Goal: Task Accomplishment & Management: Use online tool/utility

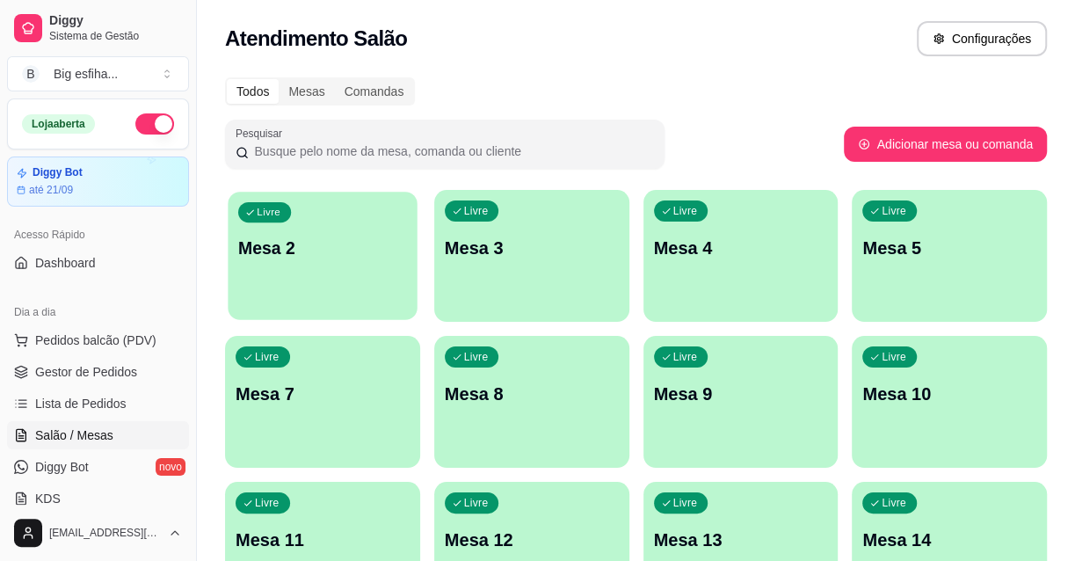
click at [329, 286] on div "Livre Mesa 2" at bounding box center [322, 245] width 189 height 107
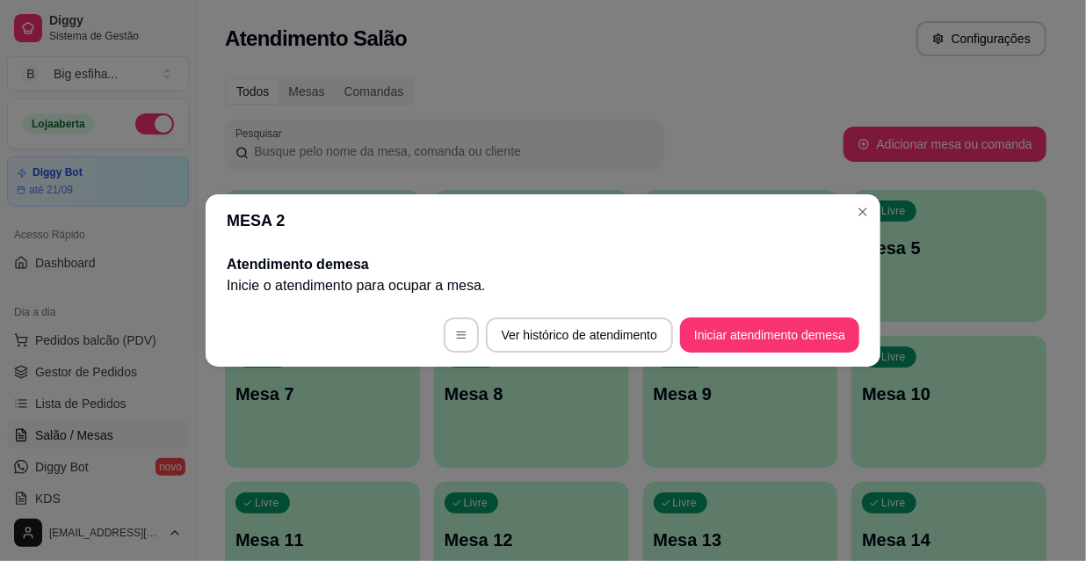
drag, startPoint x: 797, startPoint y: 357, endPoint x: 786, endPoint y: 334, distance: 25.5
click at [791, 346] on footer "Ver histórico de atendimento Iniciar atendimento de mesa" at bounding box center [543, 334] width 675 height 63
click at [786, 334] on button "Iniciar atendimento de mesa" at bounding box center [769, 334] width 179 height 35
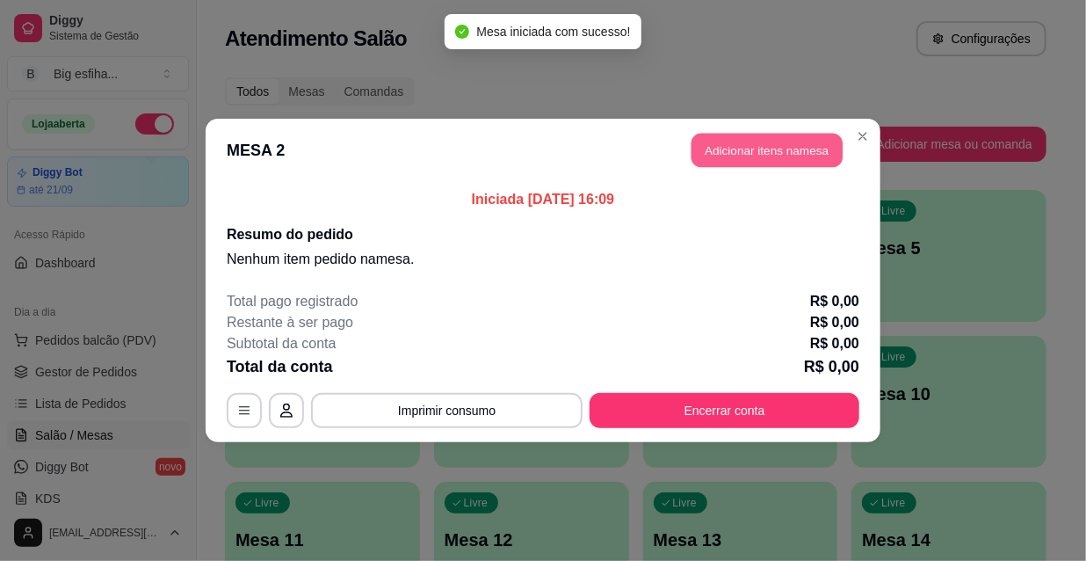
click at [773, 148] on button "Adicionar itens na mesa" at bounding box center [766, 151] width 151 height 34
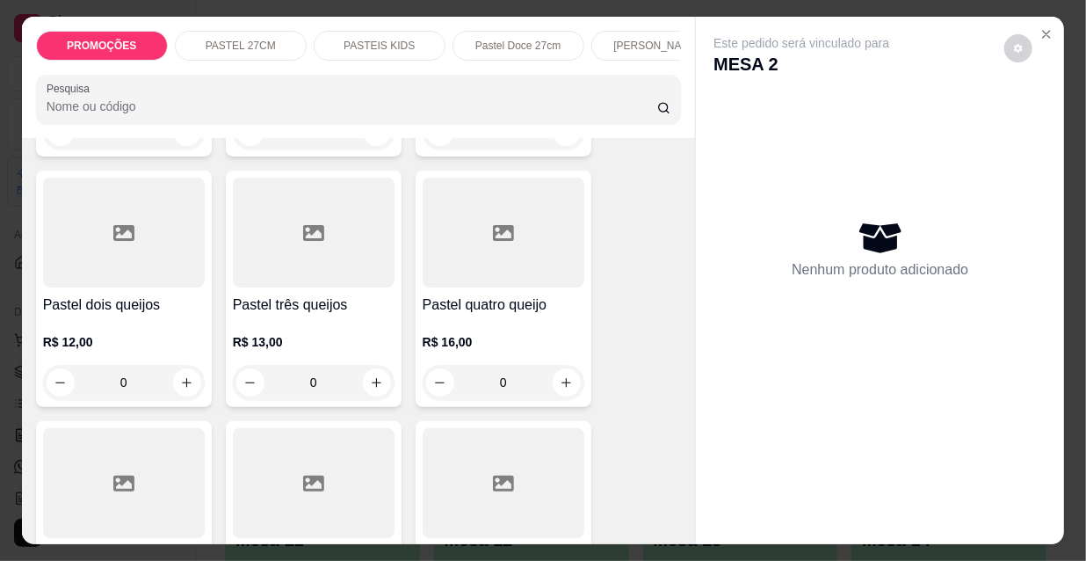
scroll to position [958, 0]
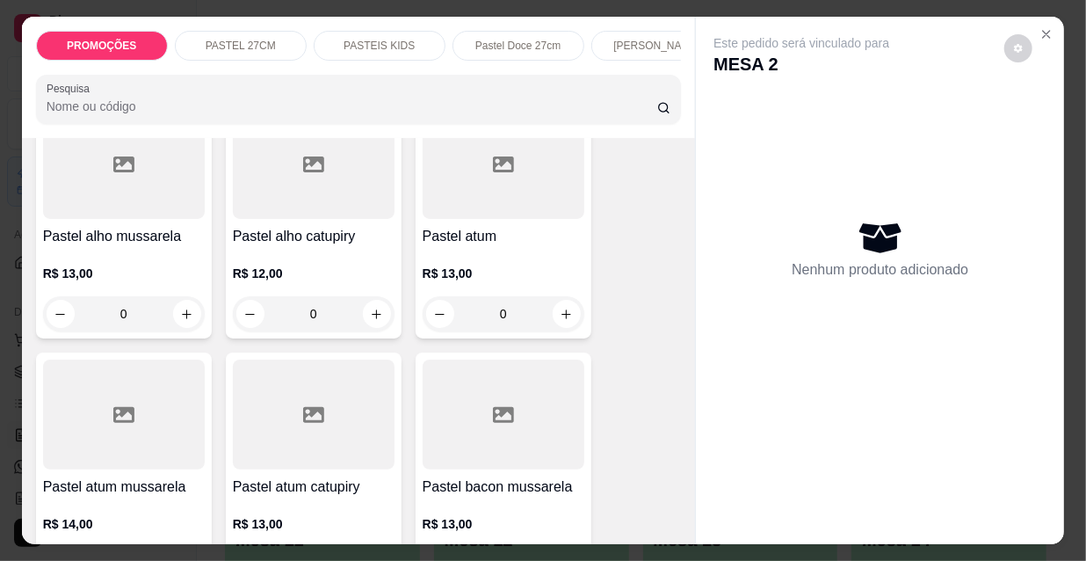
click at [515, 457] on div at bounding box center [504, 414] width 162 height 110
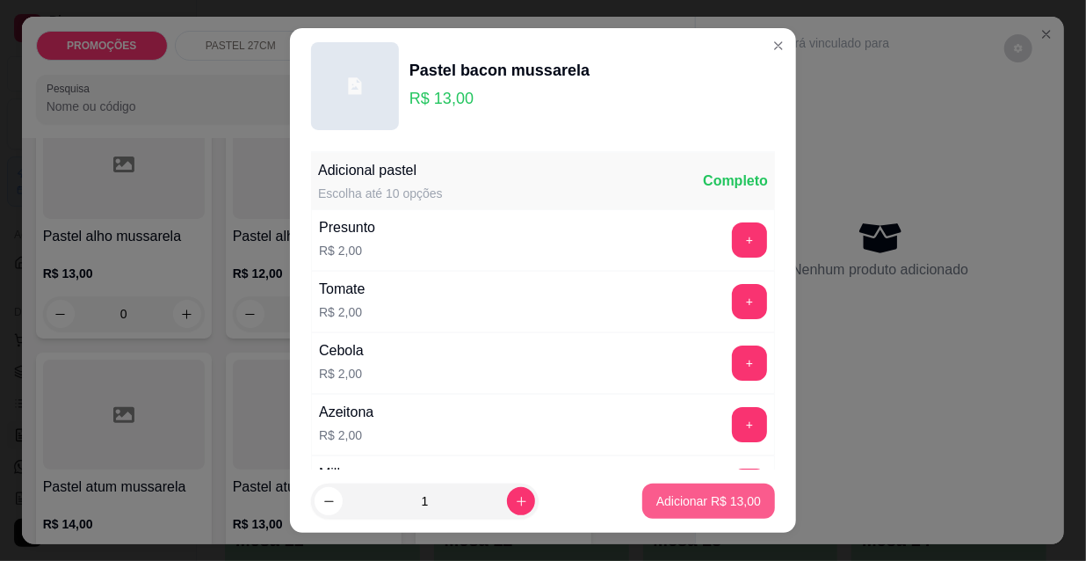
click at [678, 500] on p "Adicionar R$ 13,00" at bounding box center [708, 501] width 105 height 18
type input "1"
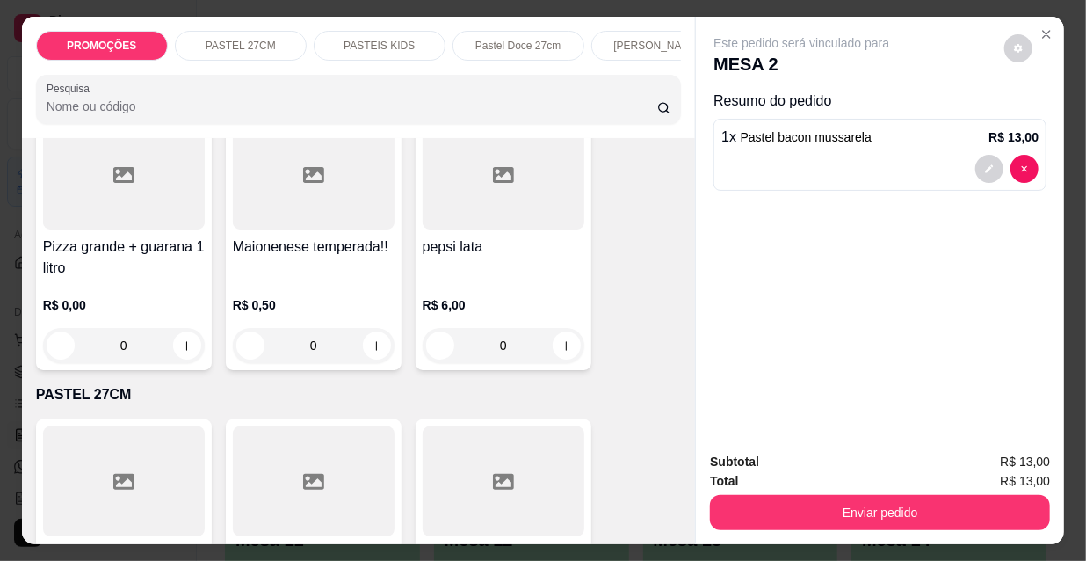
scroll to position [0, 0]
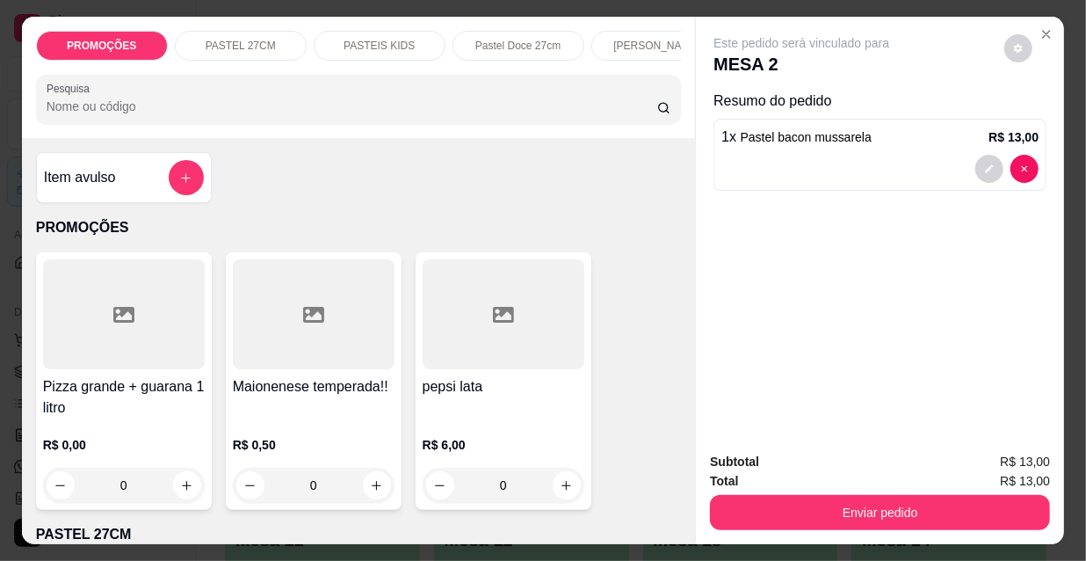
click at [60, 104] on input "Pesquisa" at bounding box center [352, 107] width 611 height 18
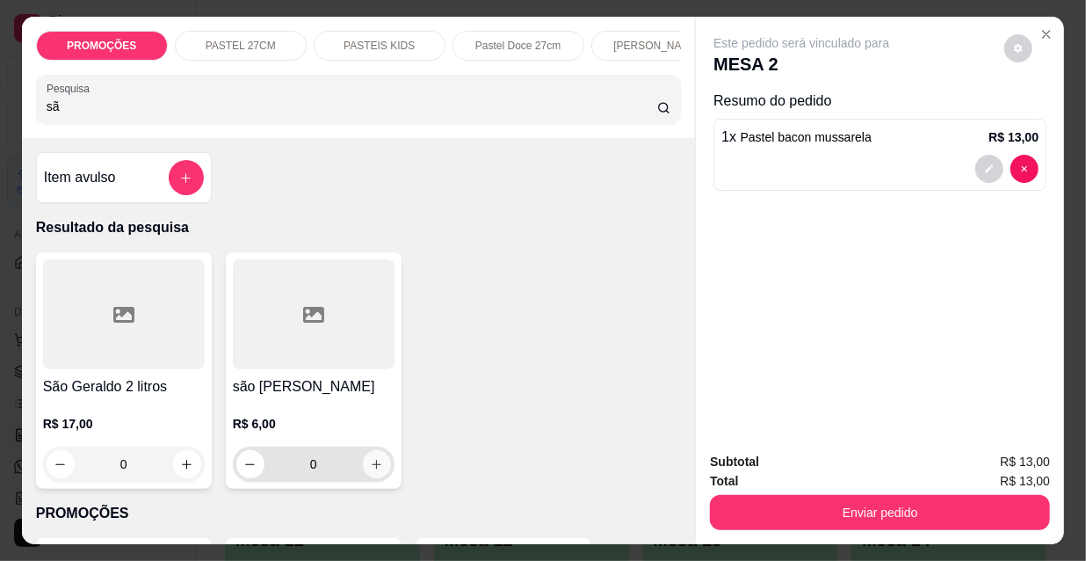
type input "sã"
click at [363, 474] on button "increase-product-quantity" at bounding box center [377, 464] width 28 height 28
type input "1"
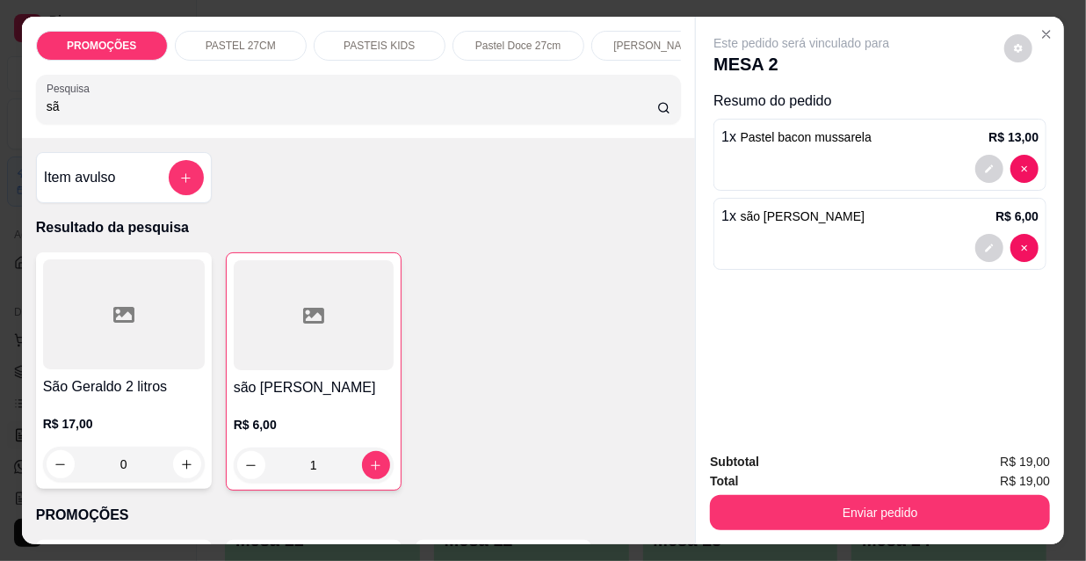
click at [936, 502] on button "Enviar pedido" at bounding box center [880, 512] width 340 height 35
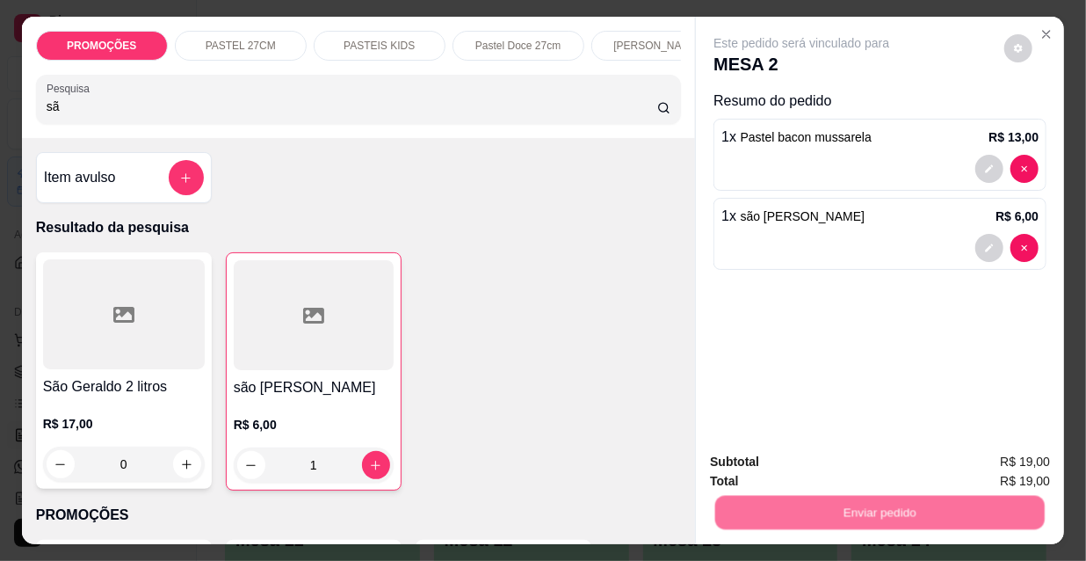
click at [853, 460] on button "Não registrar e enviar pedido" at bounding box center [823, 462] width 183 height 33
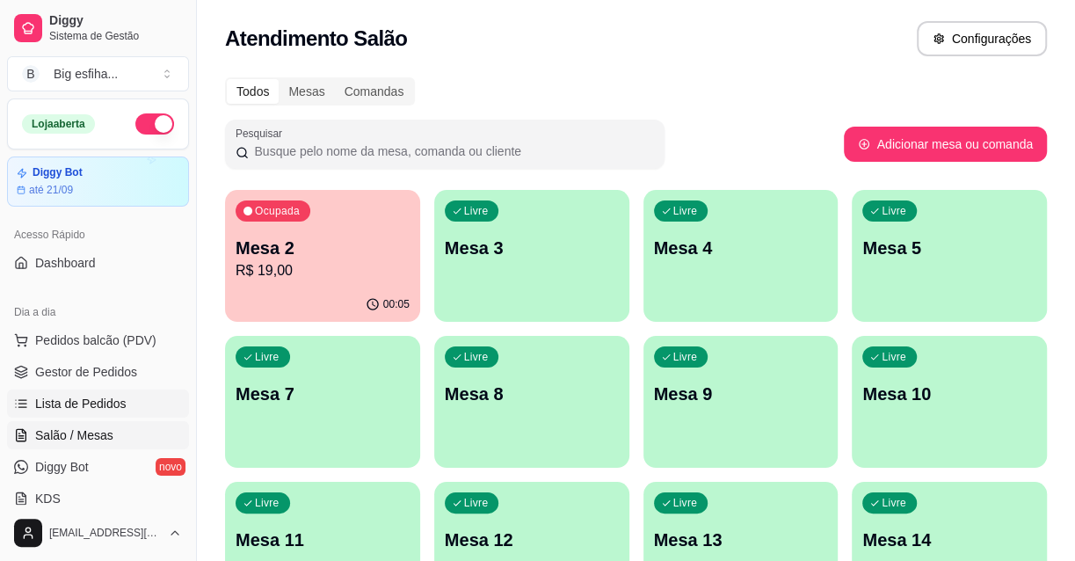
click at [57, 392] on link "Lista de Pedidos" at bounding box center [98, 403] width 182 height 28
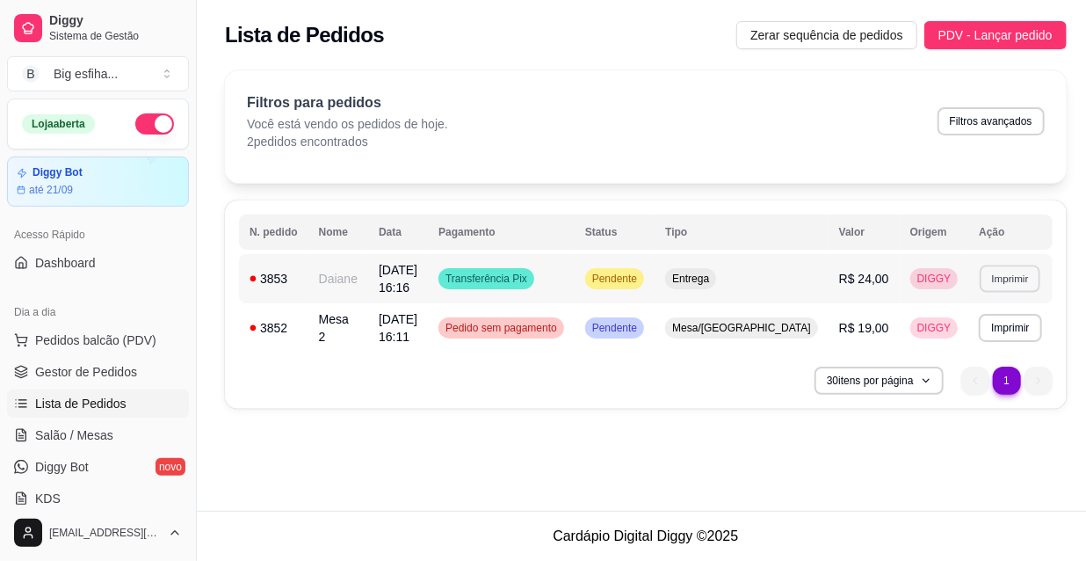
click at [988, 272] on button "Imprimir" at bounding box center [1010, 277] width 61 height 27
click at [947, 320] on div "Escolha a impressora IMPRESSORA" at bounding box center [970, 324] width 145 height 60
click at [949, 330] on button "IMPRESSORA" at bounding box center [970, 336] width 127 height 28
click at [47, 446] on link "Salão / Mesas" at bounding box center [98, 435] width 182 height 28
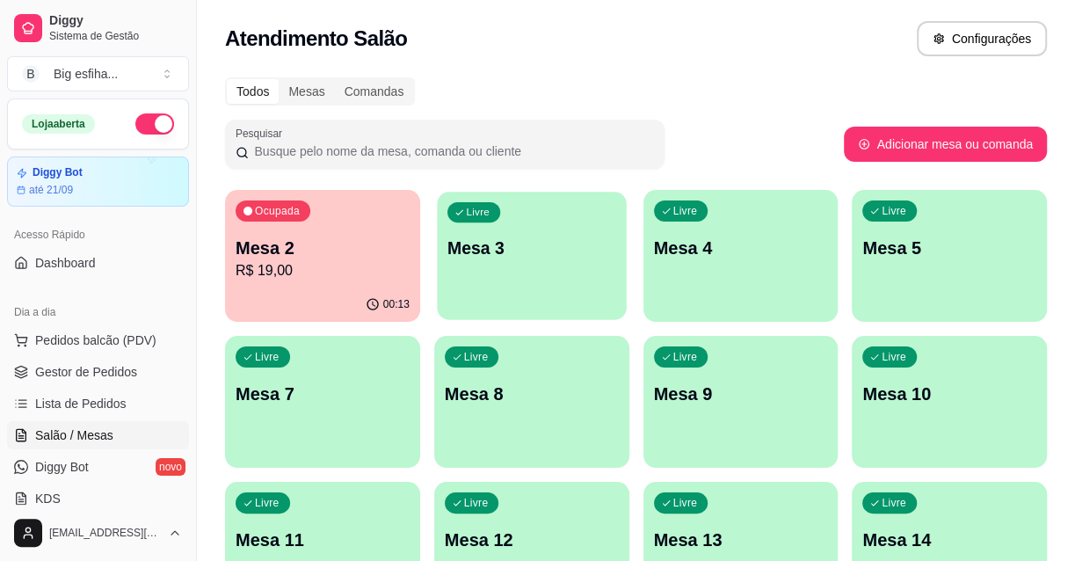
click at [510, 207] on div "Livre Mesa 3" at bounding box center [531, 245] width 189 height 107
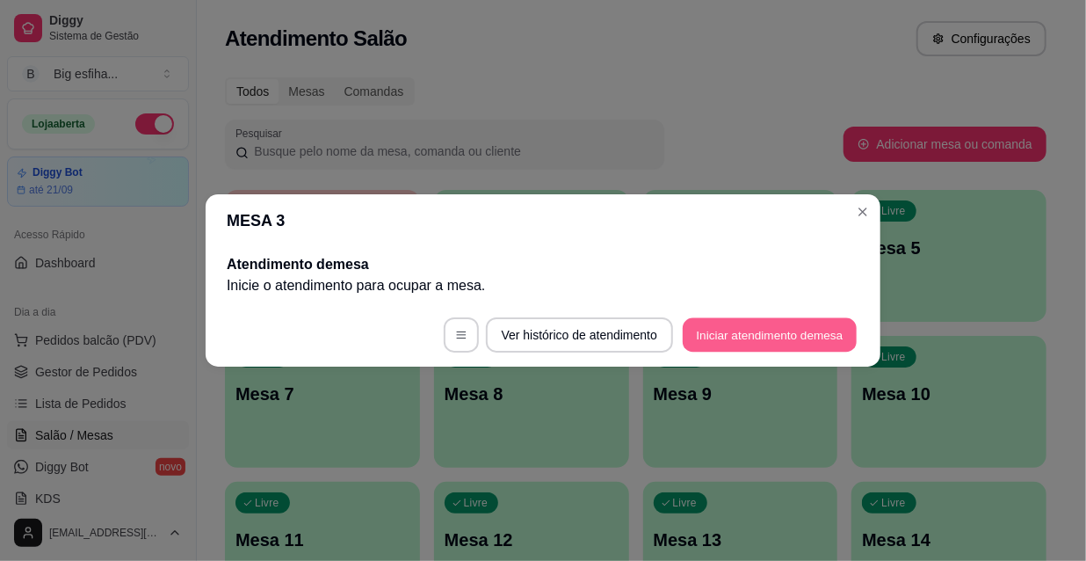
click at [834, 330] on button "Iniciar atendimento de mesa" at bounding box center [770, 335] width 174 height 34
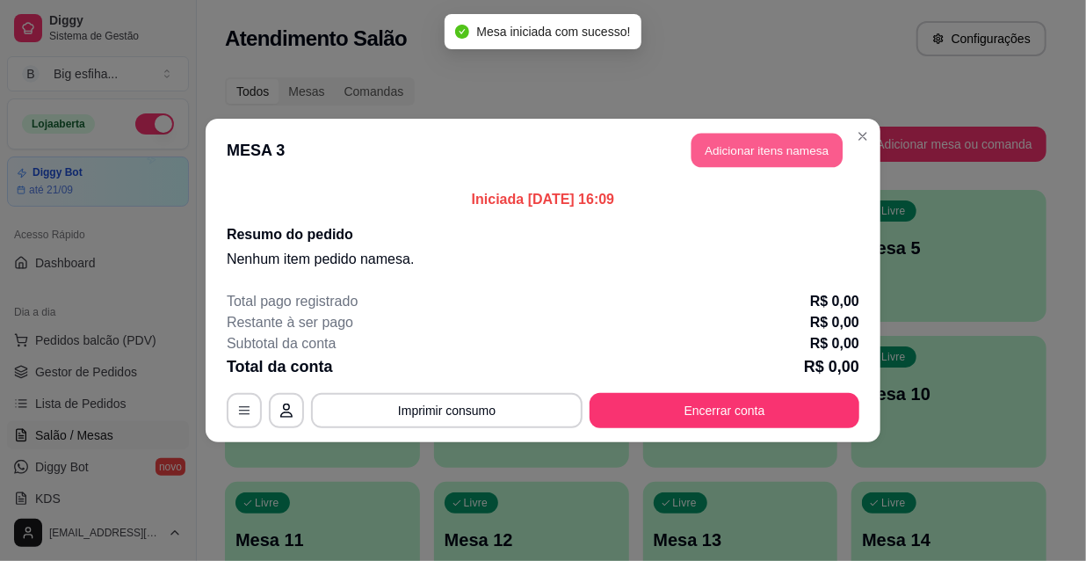
click at [785, 166] on button "Adicionar itens na mesa" at bounding box center [766, 151] width 151 height 34
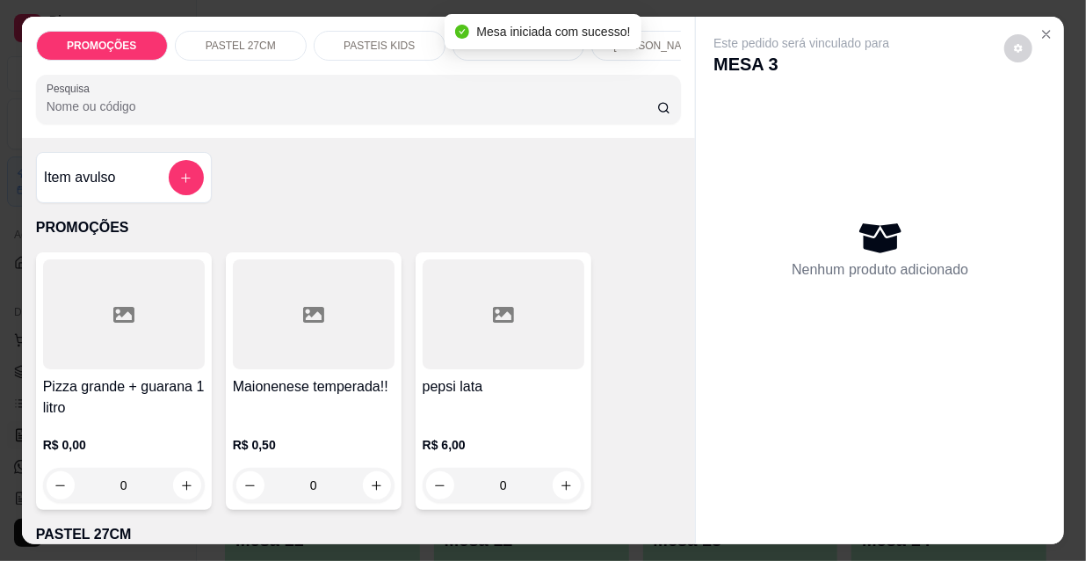
click at [162, 418] on div "R$ 0,00 0" at bounding box center [124, 460] width 162 height 84
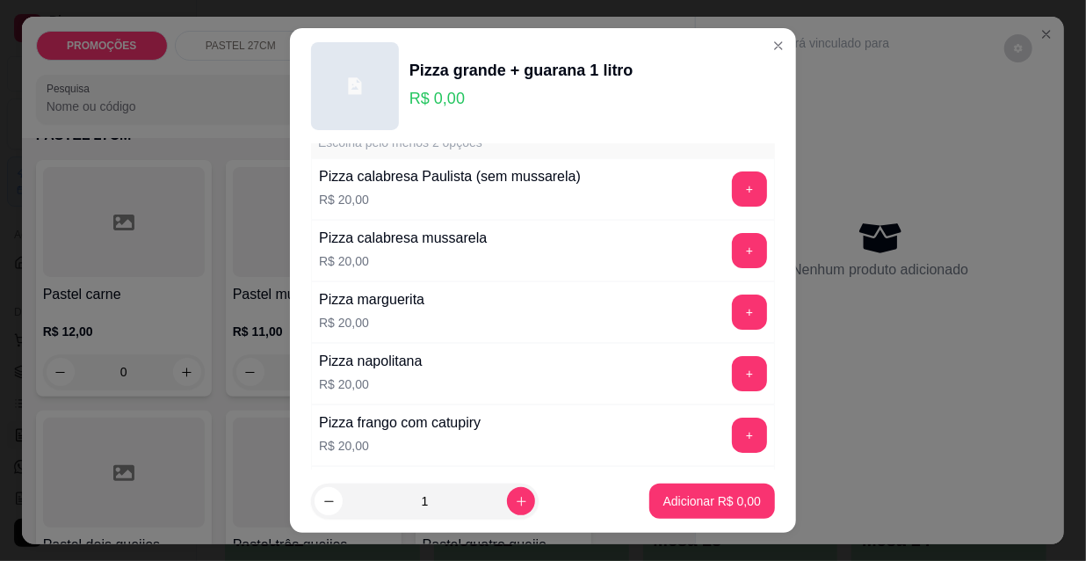
scroll to position [79, 0]
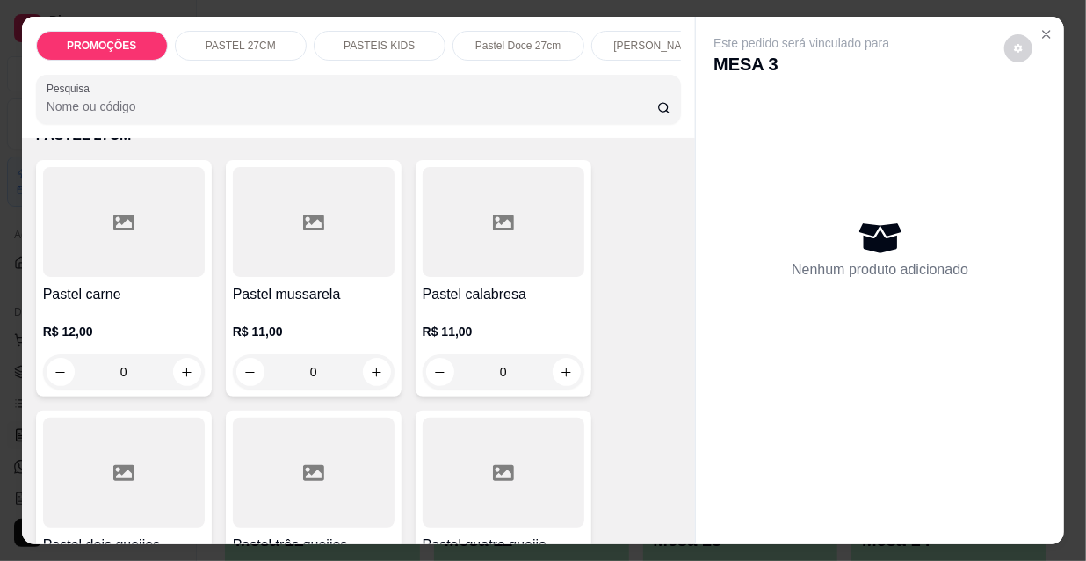
click at [91, 333] on p "R$ 12,00" at bounding box center [124, 331] width 162 height 18
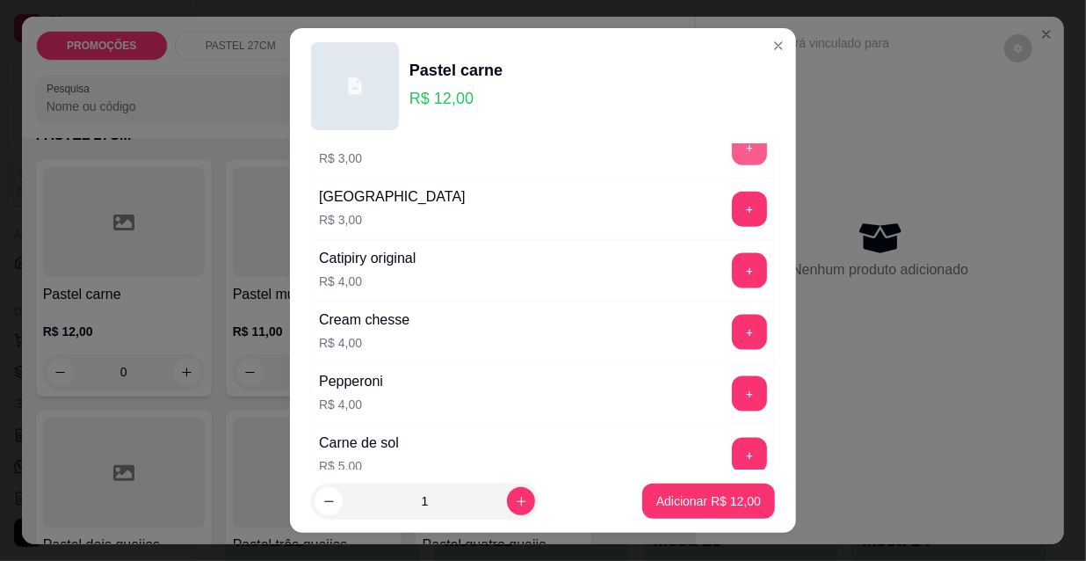
scroll to position [1038, 0]
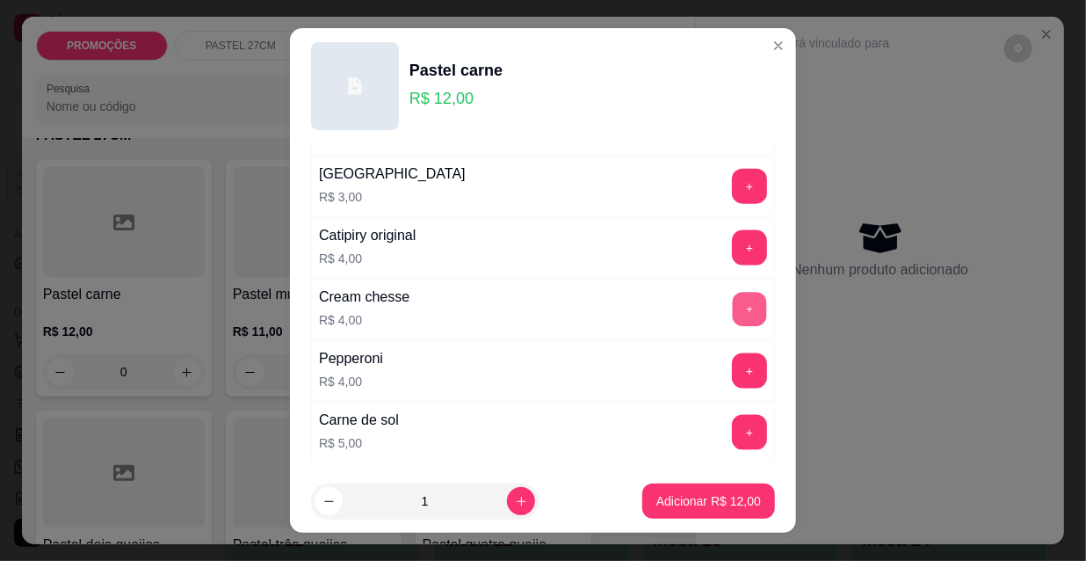
click at [733, 299] on button "+" at bounding box center [750, 310] width 34 height 34
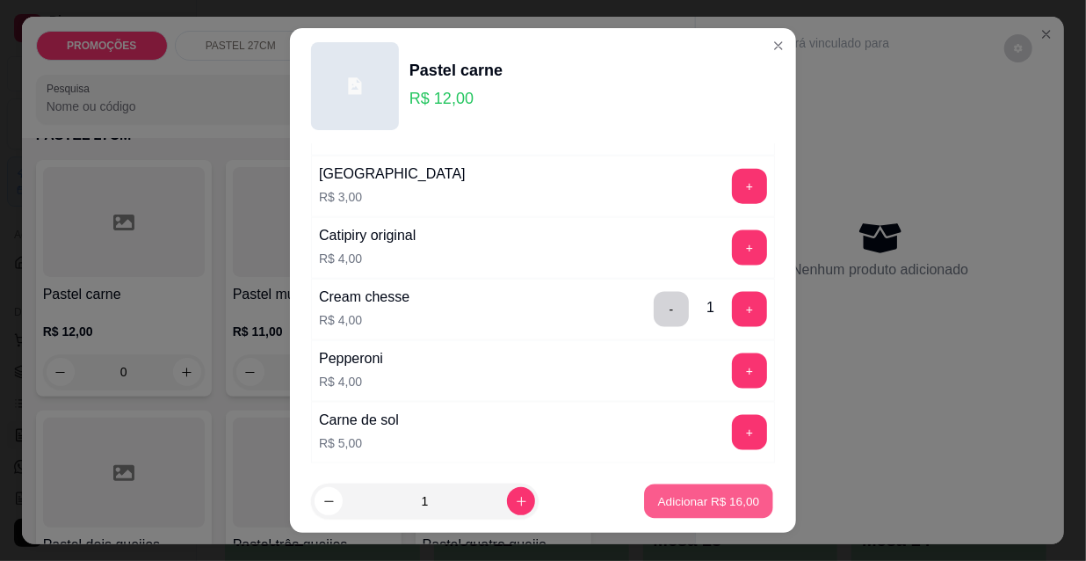
click at [694, 499] on p "Adicionar R$ 16,00" at bounding box center [709, 500] width 102 height 17
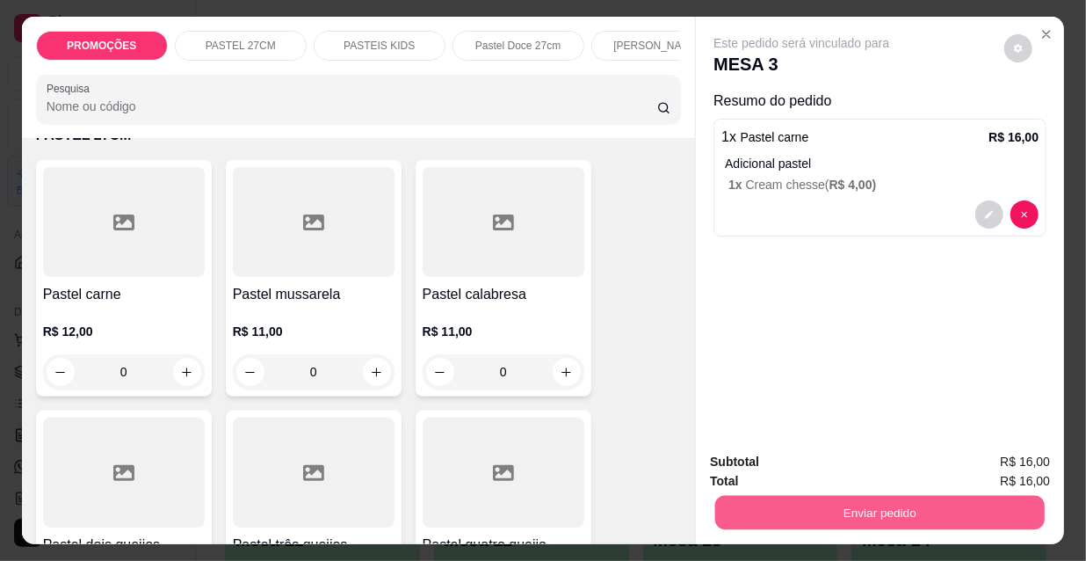
click at [816, 503] on button "Enviar pedido" at bounding box center [879, 512] width 329 height 34
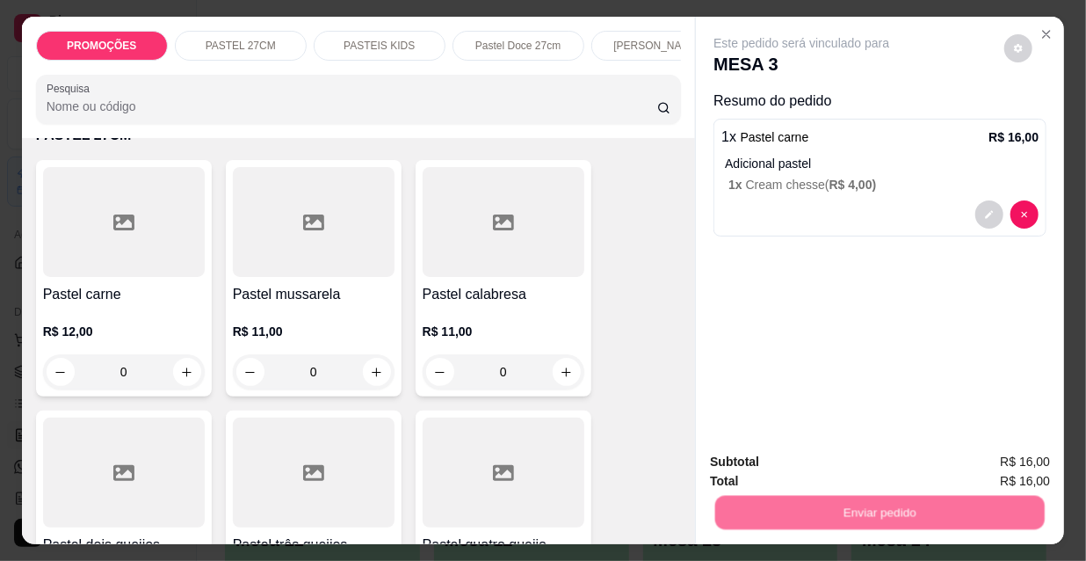
click at [811, 453] on button "Não registrar e enviar pedido" at bounding box center [823, 462] width 183 height 33
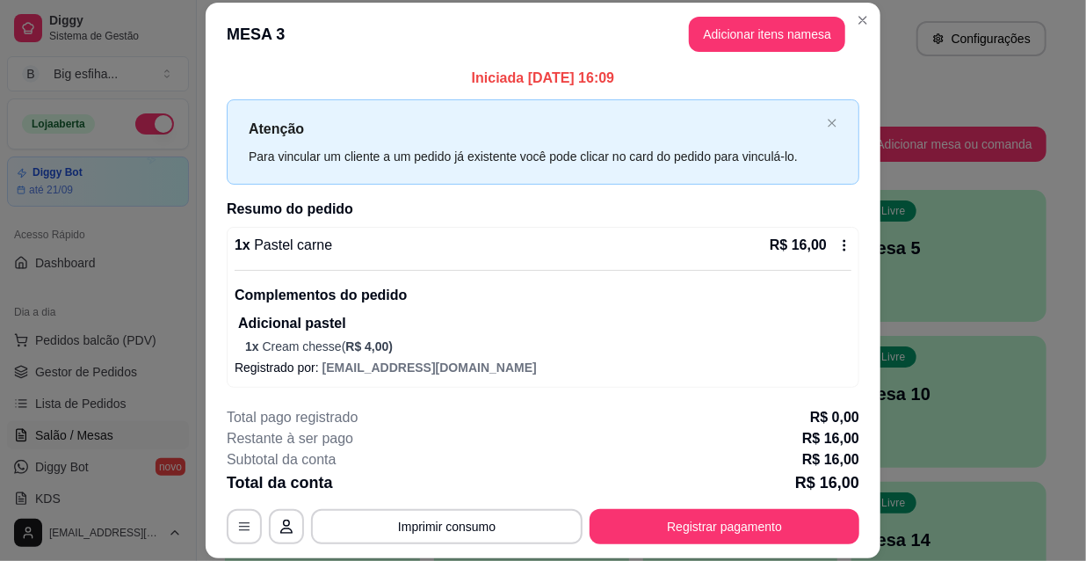
scroll to position [6, 0]
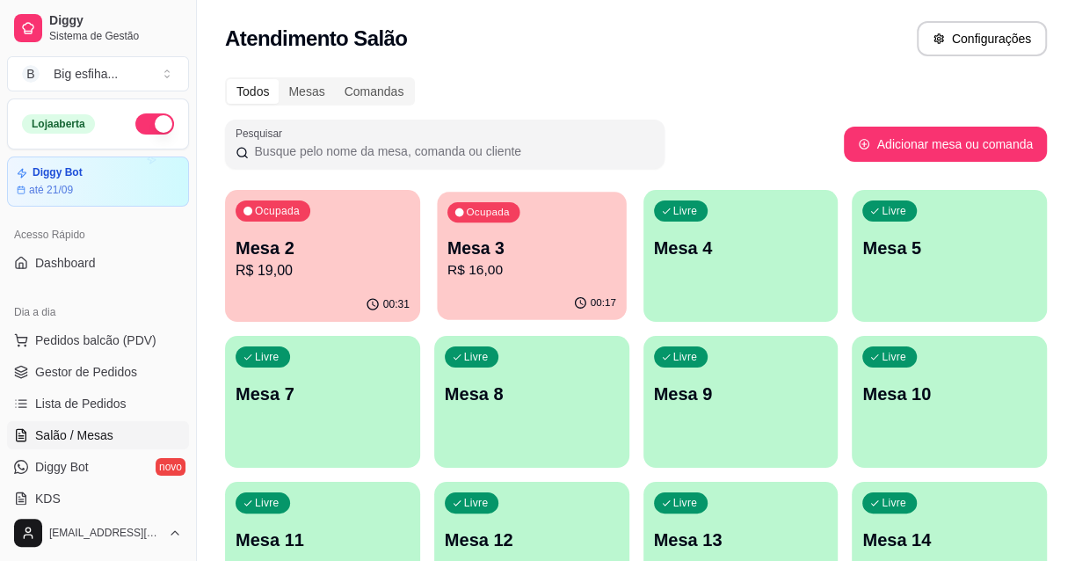
click at [498, 290] on div "00:17" at bounding box center [531, 302] width 189 height 33
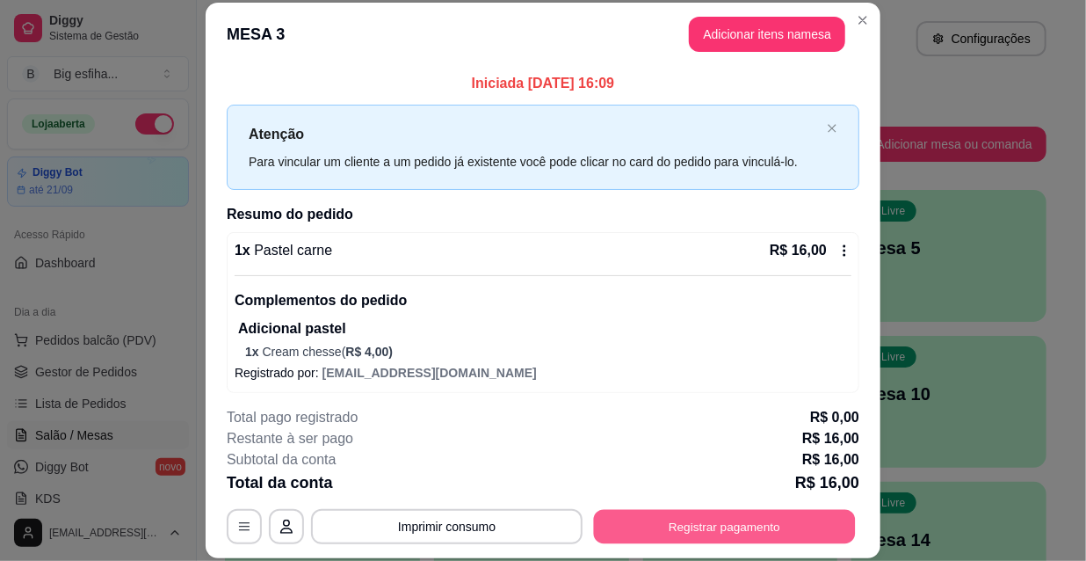
click at [755, 520] on button "Registrar pagamento" at bounding box center [725, 526] width 262 height 34
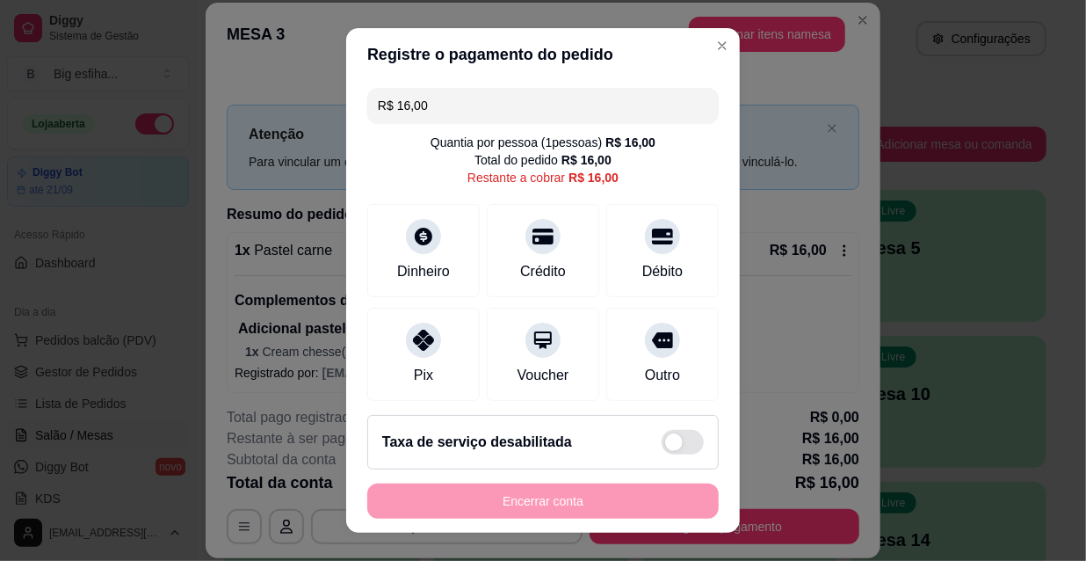
click at [420, 114] on input "R$ 16,00" at bounding box center [543, 105] width 330 height 35
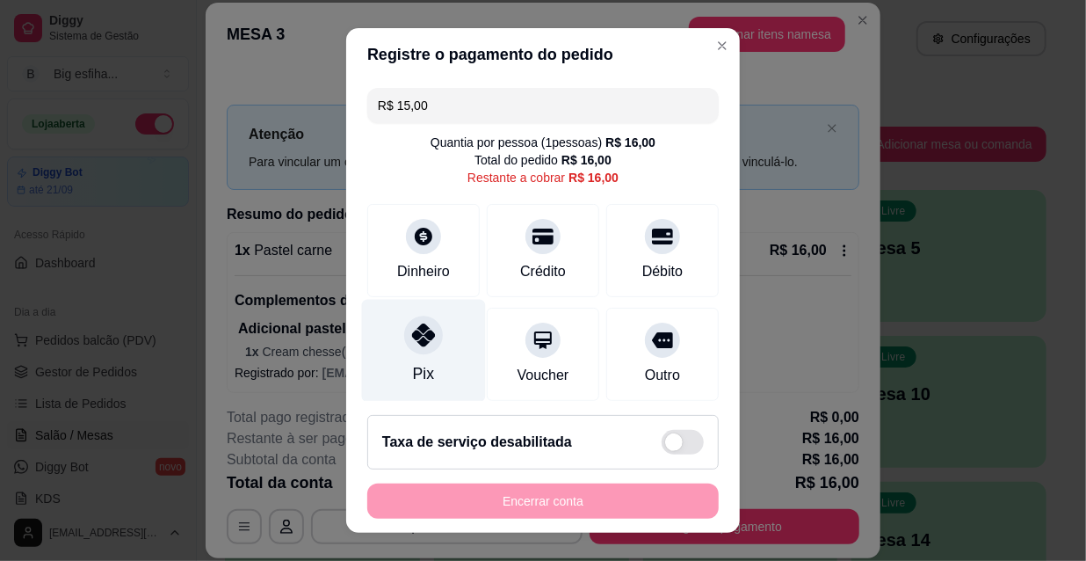
click at [424, 360] on div "Pix" at bounding box center [424, 351] width 124 height 103
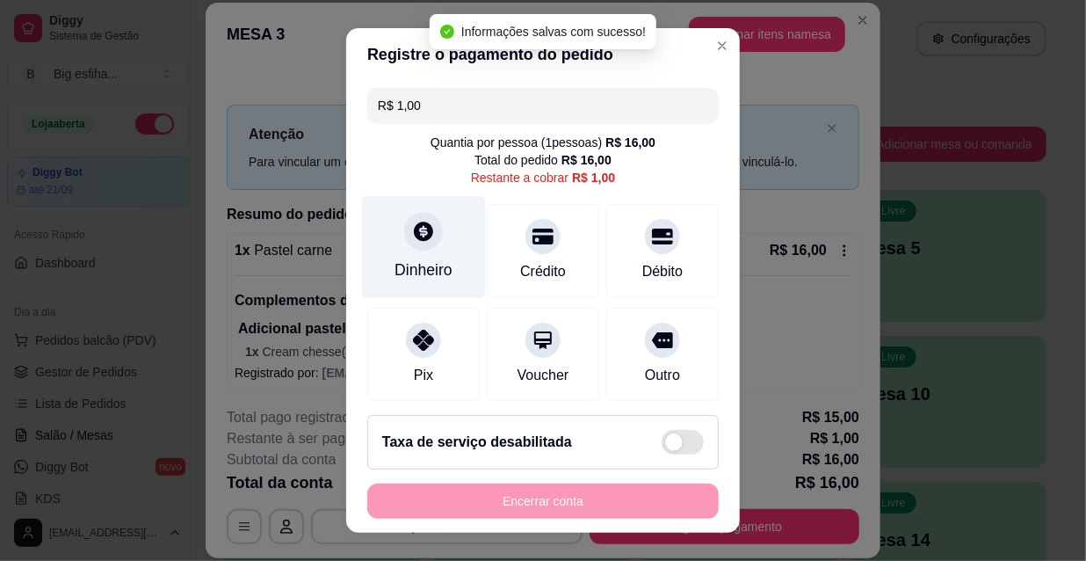
click at [416, 237] on icon at bounding box center [423, 230] width 19 height 19
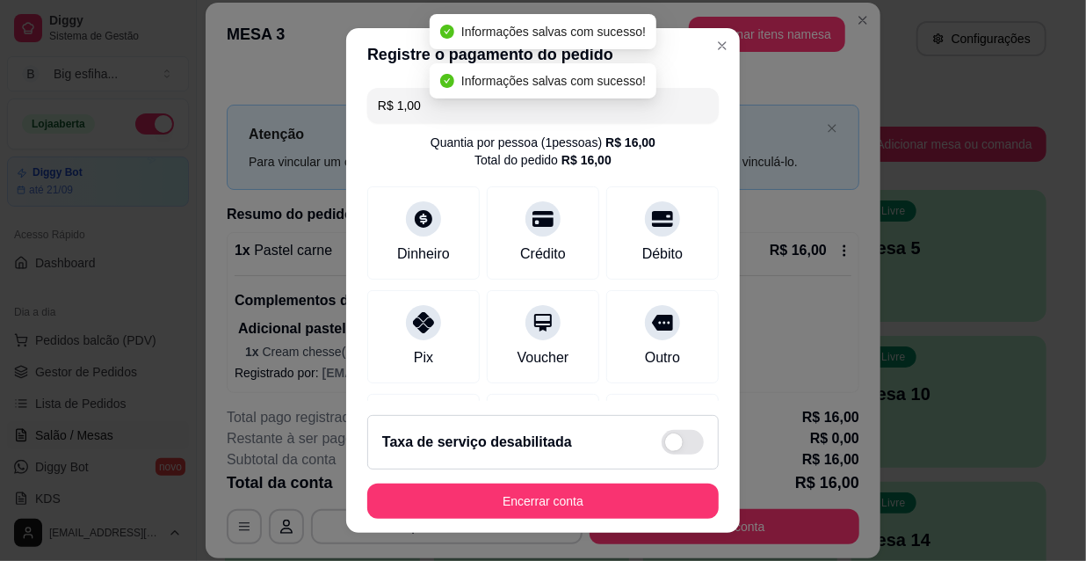
type input "R$ 0,00"
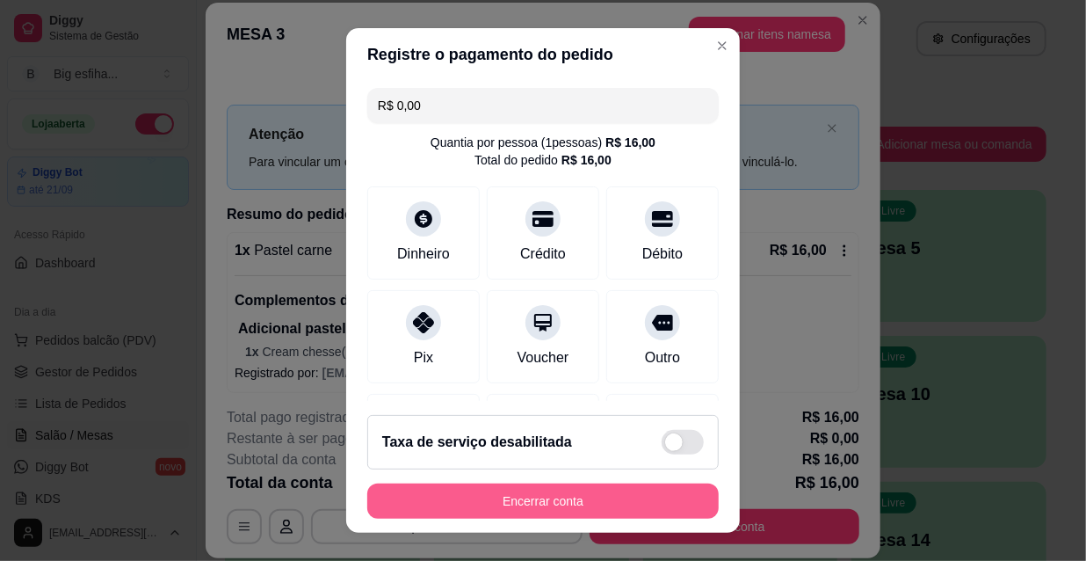
click at [451, 502] on button "Encerrar conta" at bounding box center [542, 500] width 351 height 35
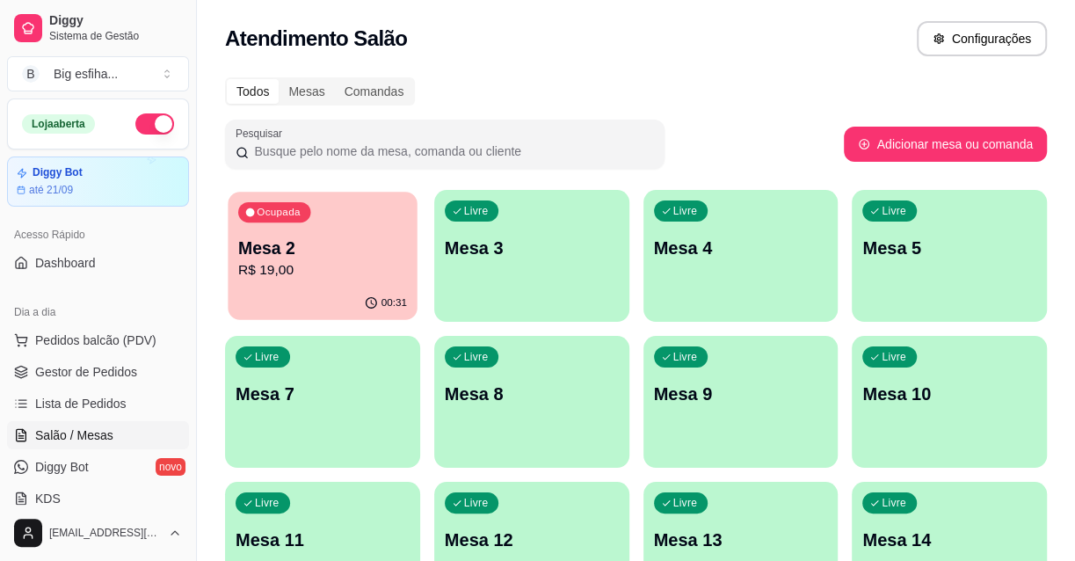
click at [317, 235] on div "Ocupada Mesa 2 R$ 19,00" at bounding box center [322, 239] width 189 height 95
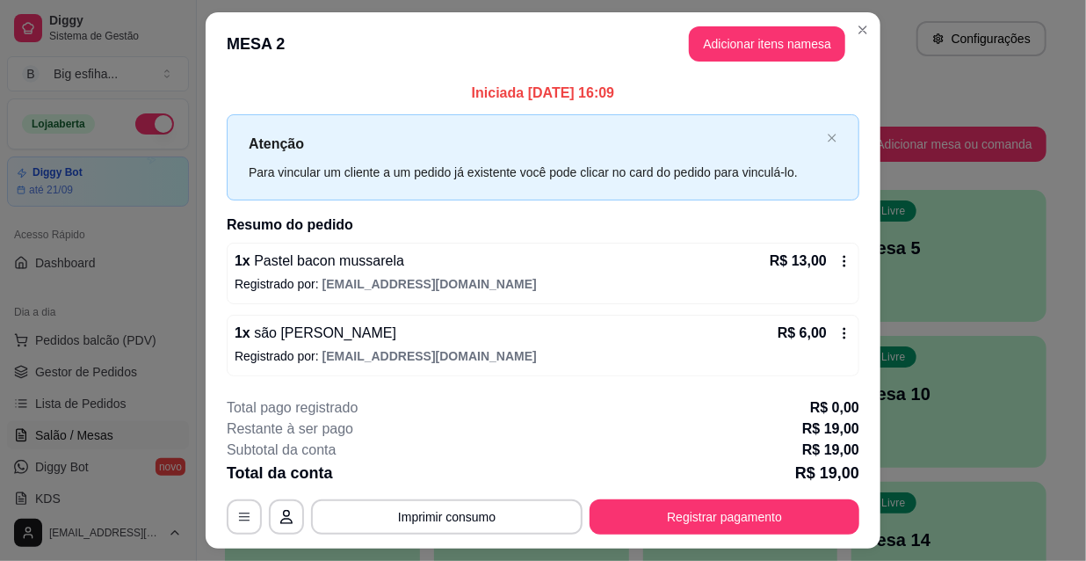
click at [737, 62] on header "MESA 2 Adicionar itens na mesa" at bounding box center [543, 43] width 675 height 63
click at [739, 46] on button "Adicionar itens na mesa" at bounding box center [767, 43] width 156 height 35
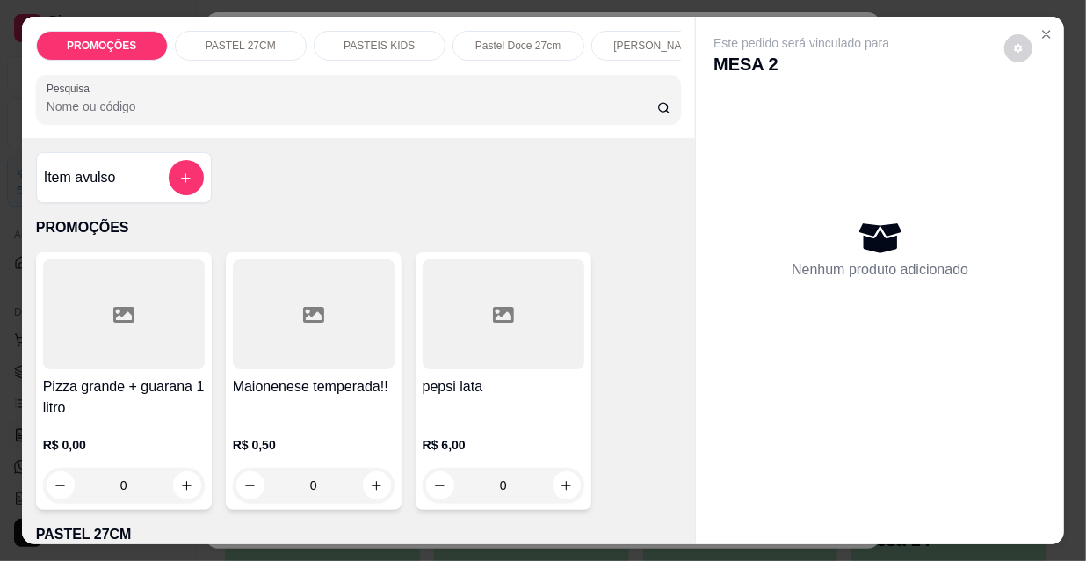
click at [619, 40] on p "[PERSON_NAME]" at bounding box center [656, 46] width 87 height 14
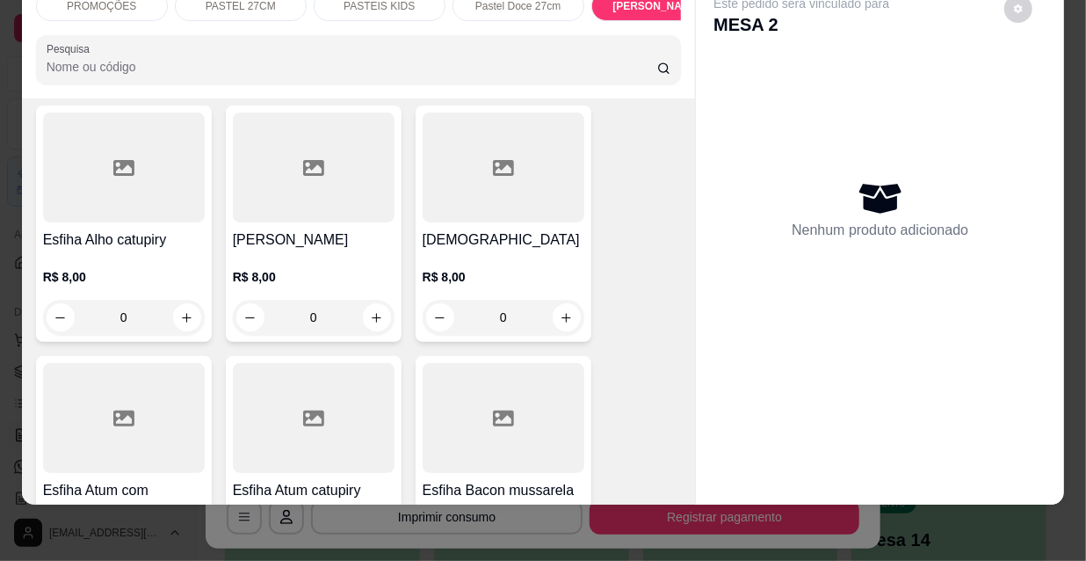
scroll to position [8558, 0]
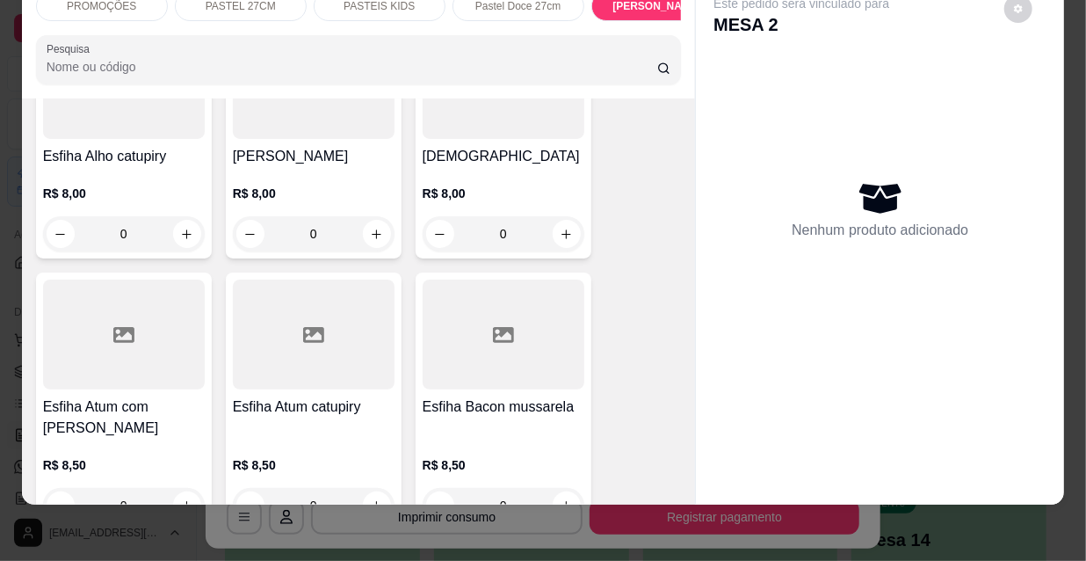
click at [532, 304] on div "Esfiha Bacon mussarela R$ 8,50 0" at bounding box center [504, 400] width 176 height 257
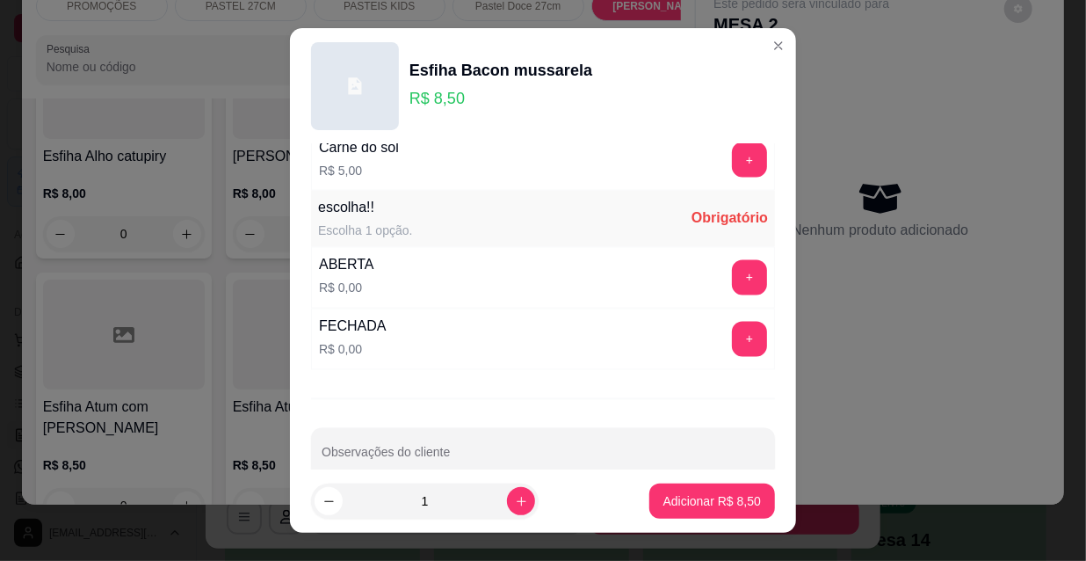
scroll to position [1459, 0]
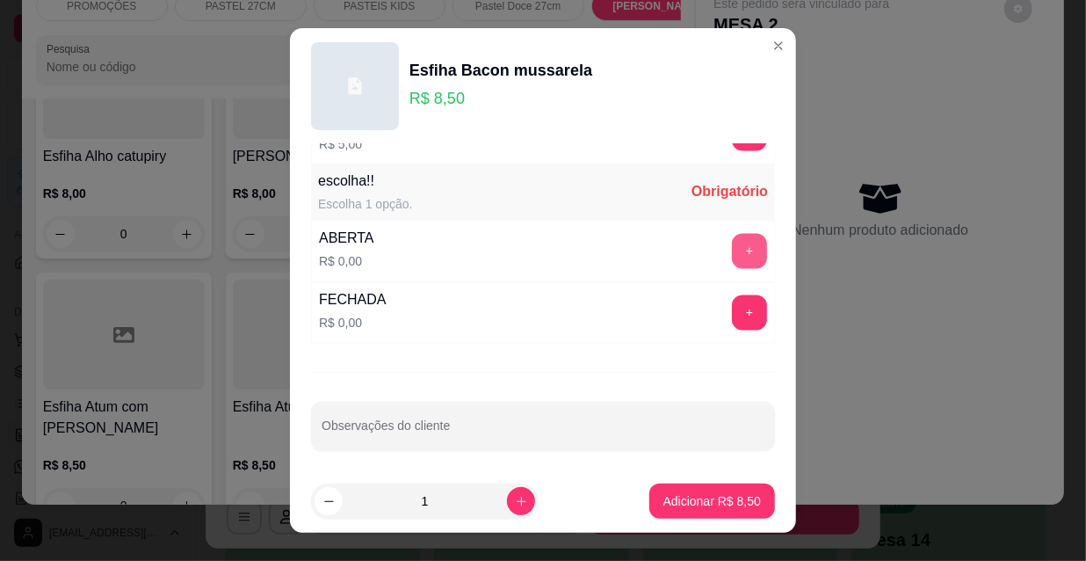
click at [732, 255] on button "+" at bounding box center [749, 251] width 35 height 35
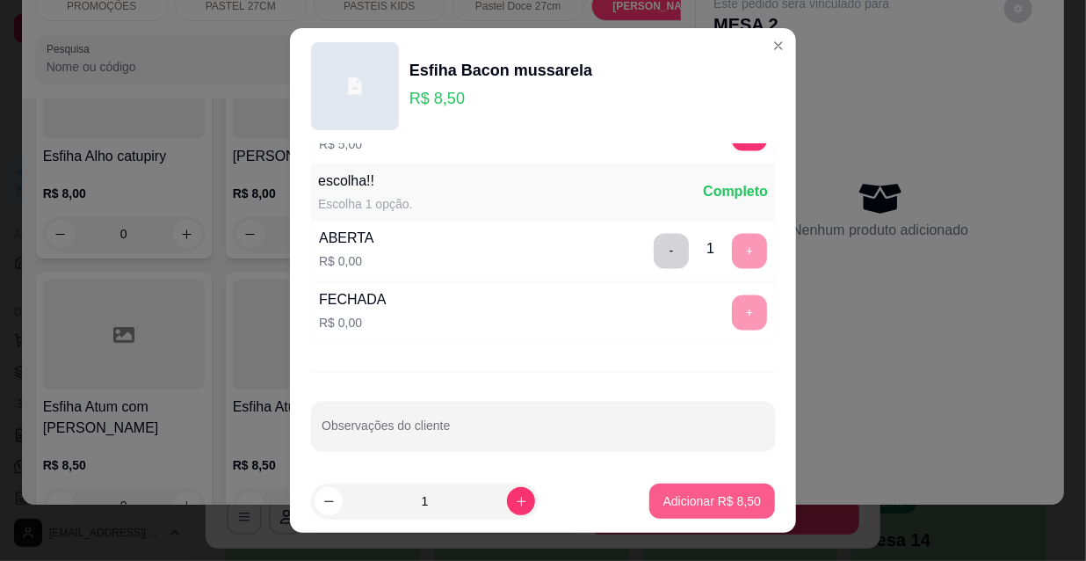
click at [737, 498] on p "Adicionar R$ 8,50" at bounding box center [712, 501] width 98 height 18
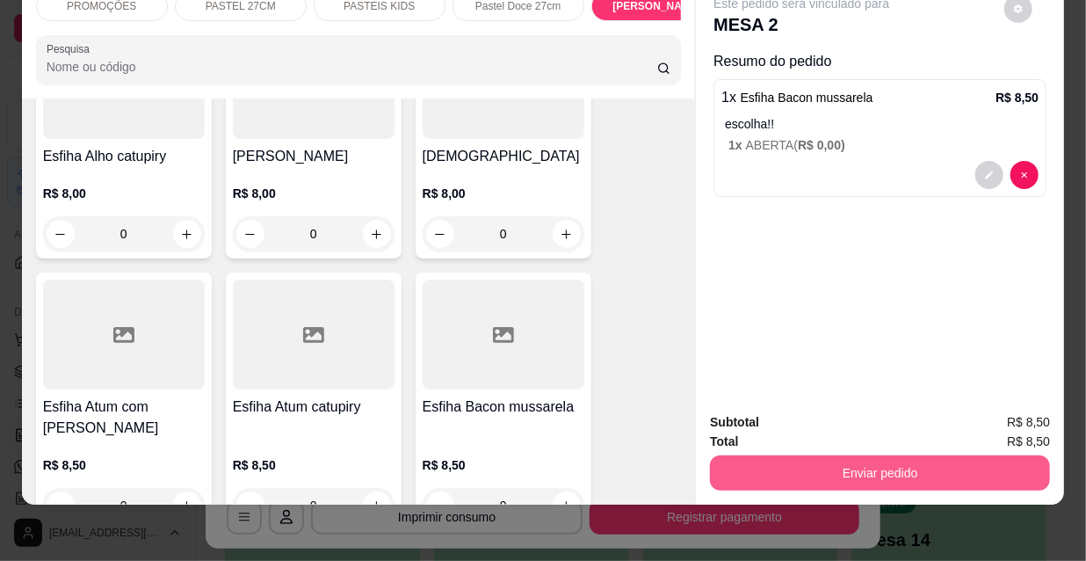
click at [842, 456] on button "Enviar pedido" at bounding box center [880, 472] width 340 height 35
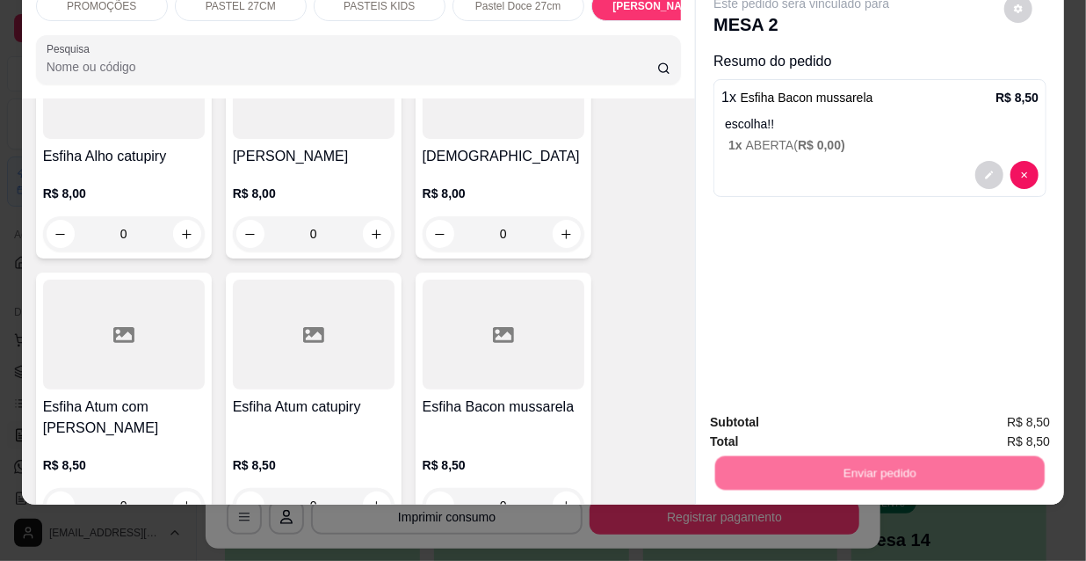
click at [831, 429] on button "Não registrar e enviar pedido" at bounding box center [823, 417] width 177 height 33
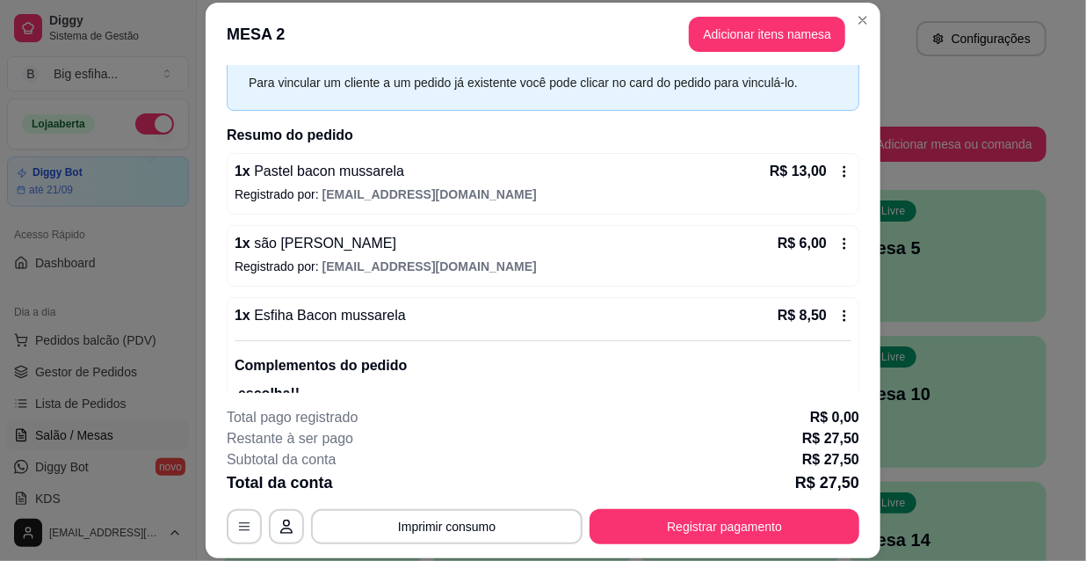
scroll to position [149, 0]
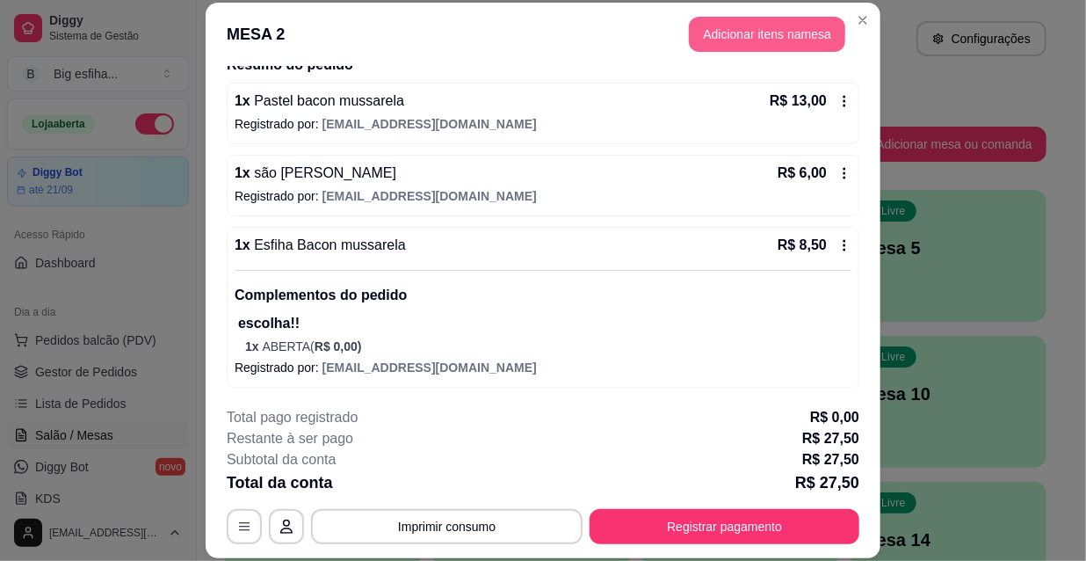
click at [723, 23] on button "Adicionar itens na mesa" at bounding box center [767, 34] width 156 height 35
click at [473, 86] on div "Pesquisa" at bounding box center [359, 99] width 646 height 49
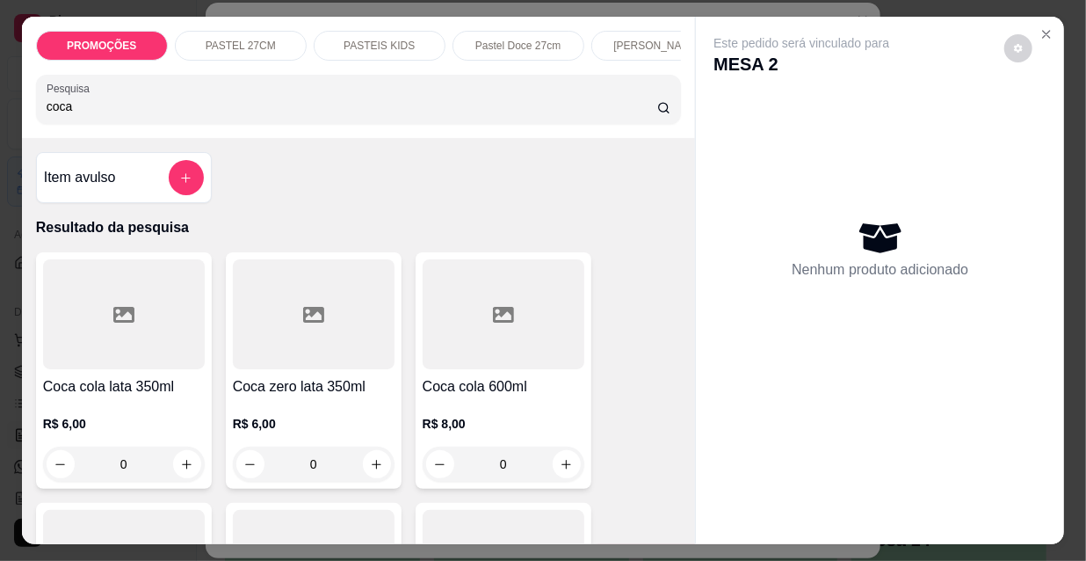
type input "coca"
click at [445, 329] on div at bounding box center [504, 314] width 162 height 110
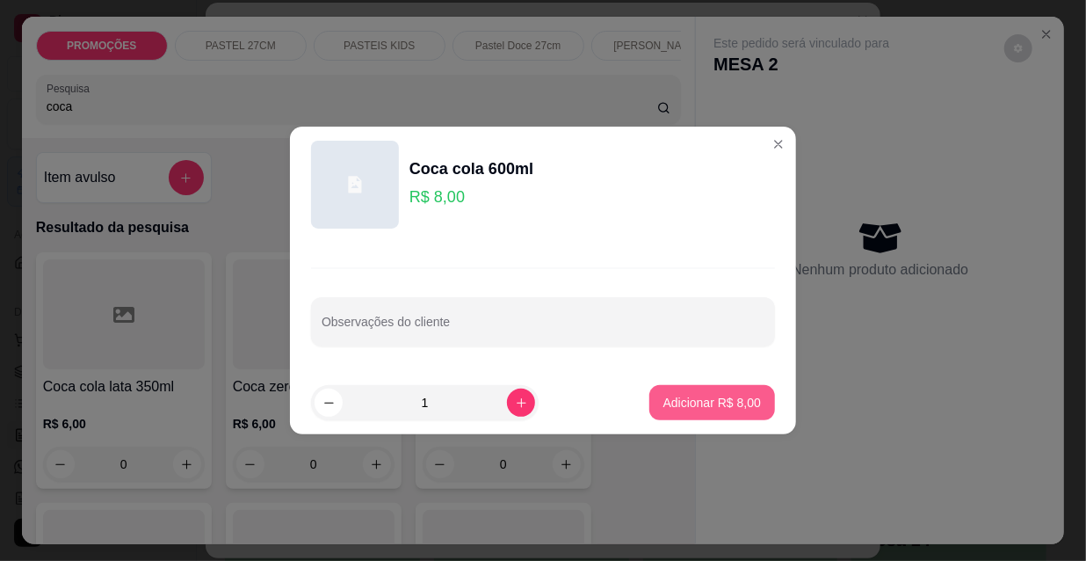
click at [752, 403] on button "Adicionar R$ 8,00" at bounding box center [712, 402] width 126 height 35
type input "1"
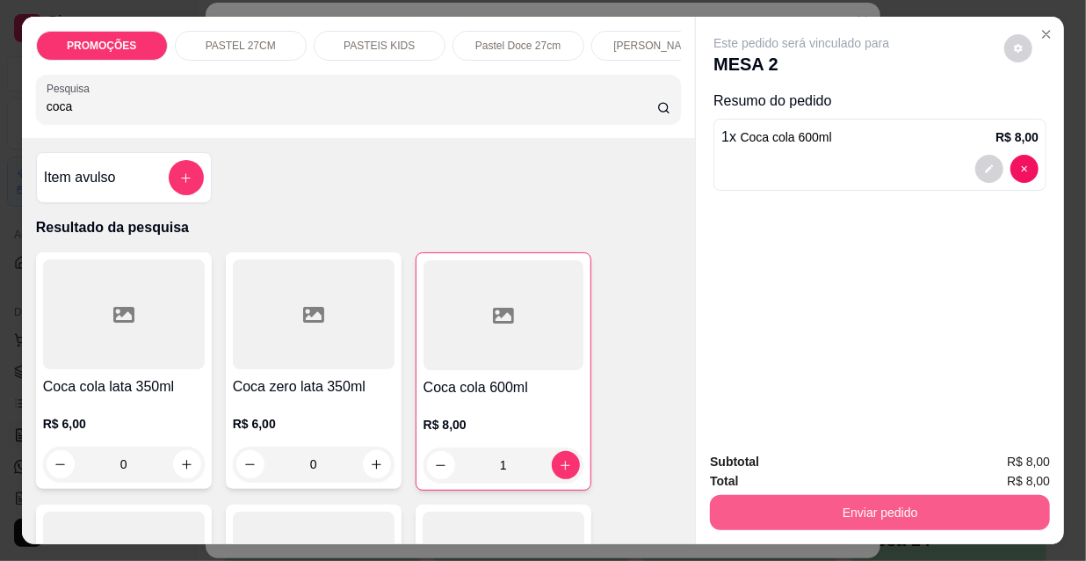
click at [792, 498] on button "Enviar pedido" at bounding box center [880, 512] width 340 height 35
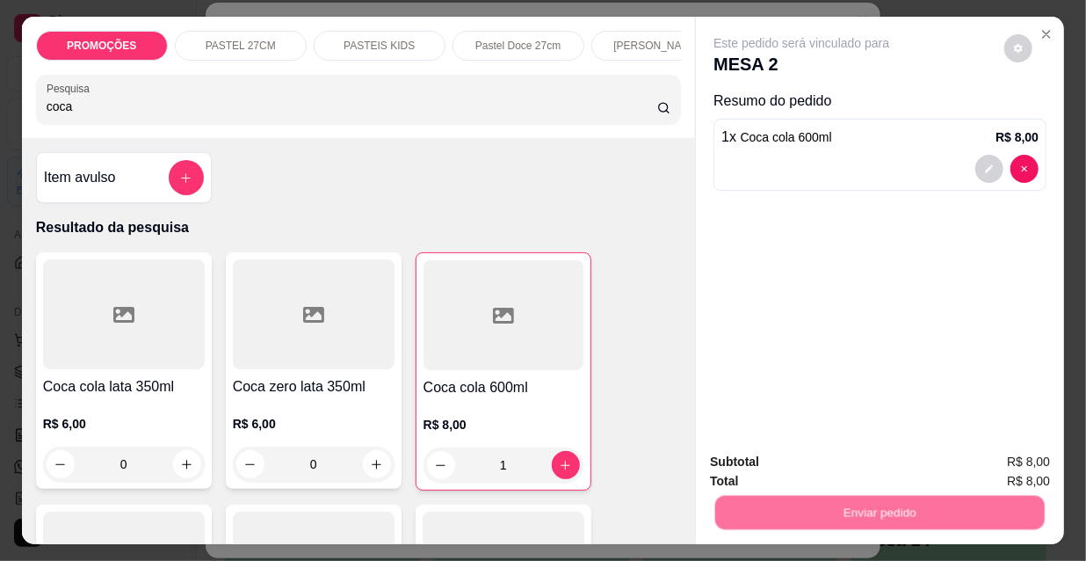
click at [818, 452] on button "Não registrar e enviar pedido" at bounding box center [823, 462] width 183 height 33
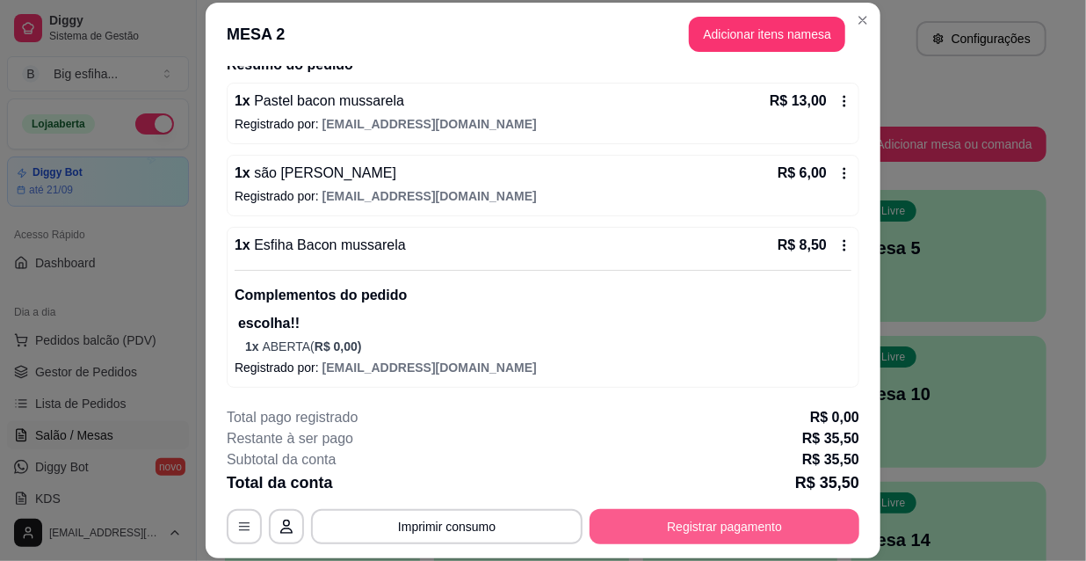
click at [822, 524] on button "Registrar pagamento" at bounding box center [725, 526] width 270 height 35
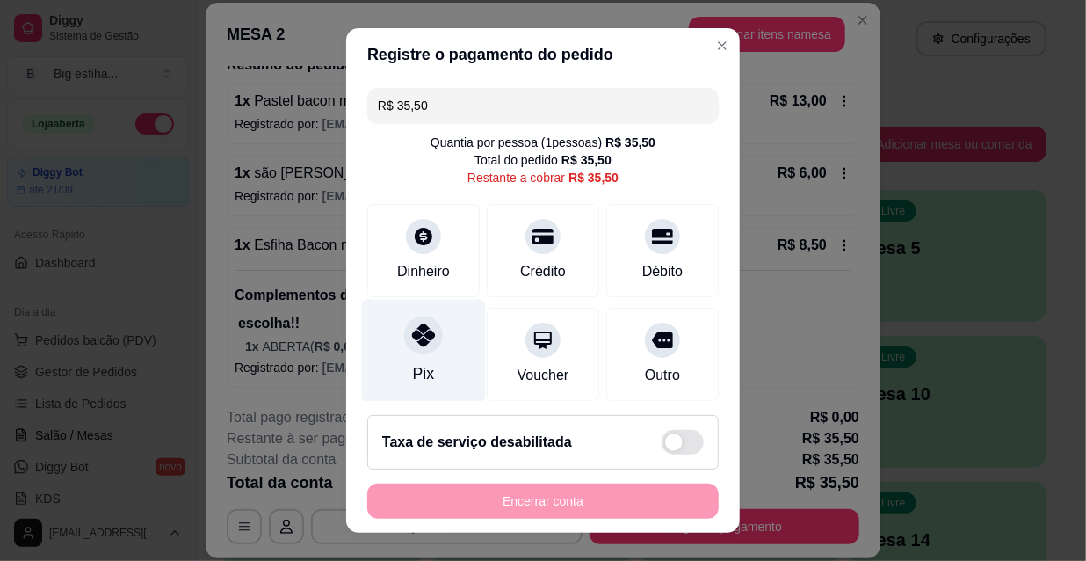
click at [404, 358] on div "Pix" at bounding box center [424, 351] width 124 height 103
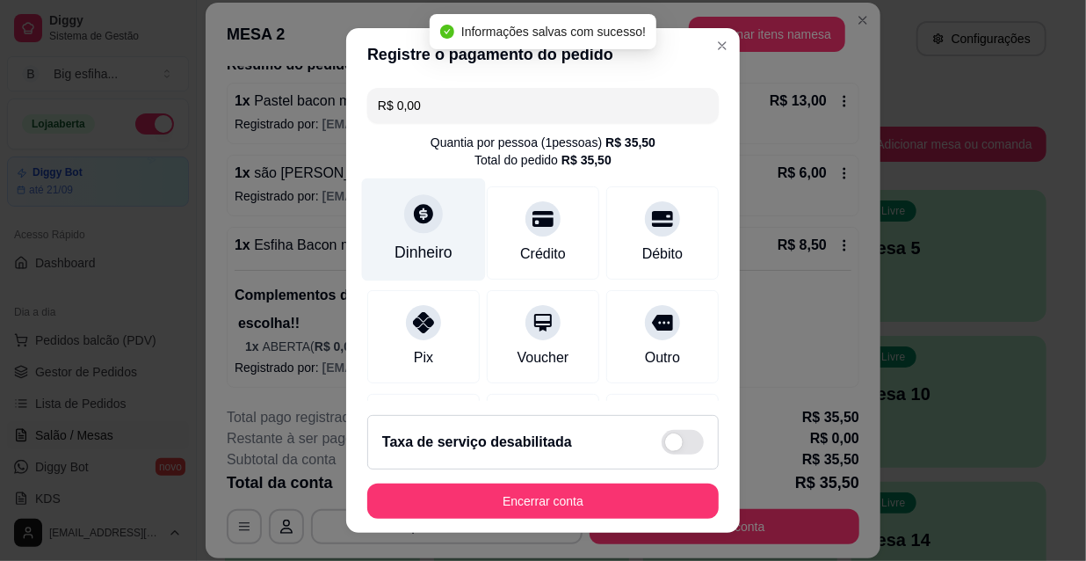
type input "R$ 0,00"
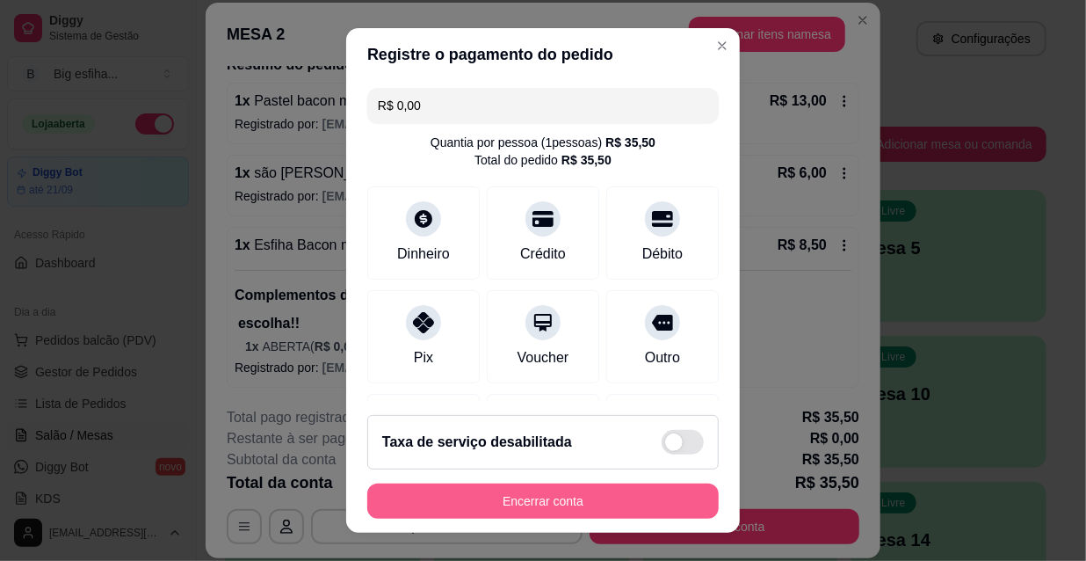
click at [556, 502] on button "Encerrar conta" at bounding box center [542, 500] width 351 height 35
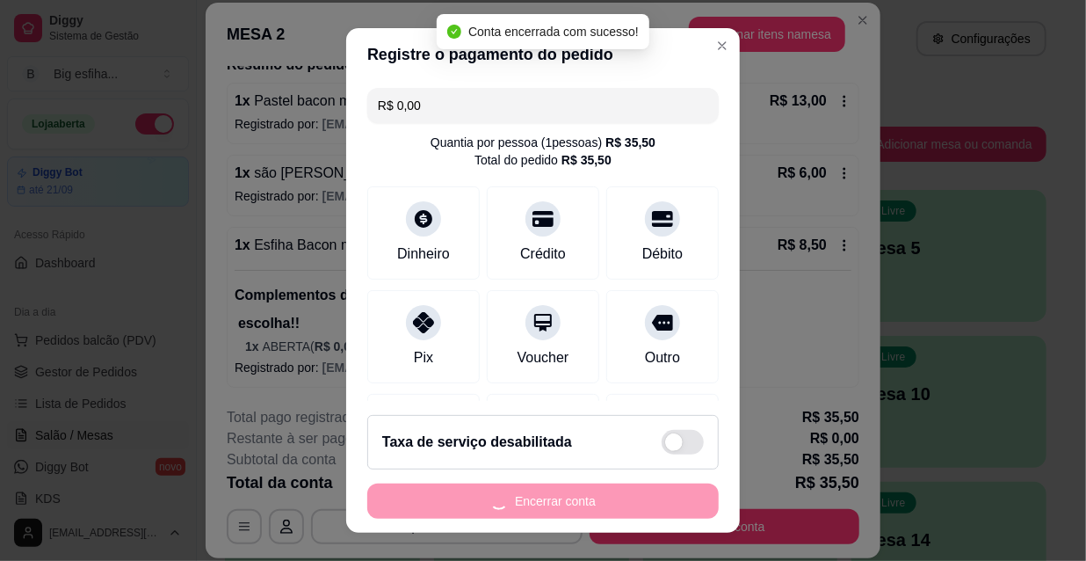
scroll to position [0, 0]
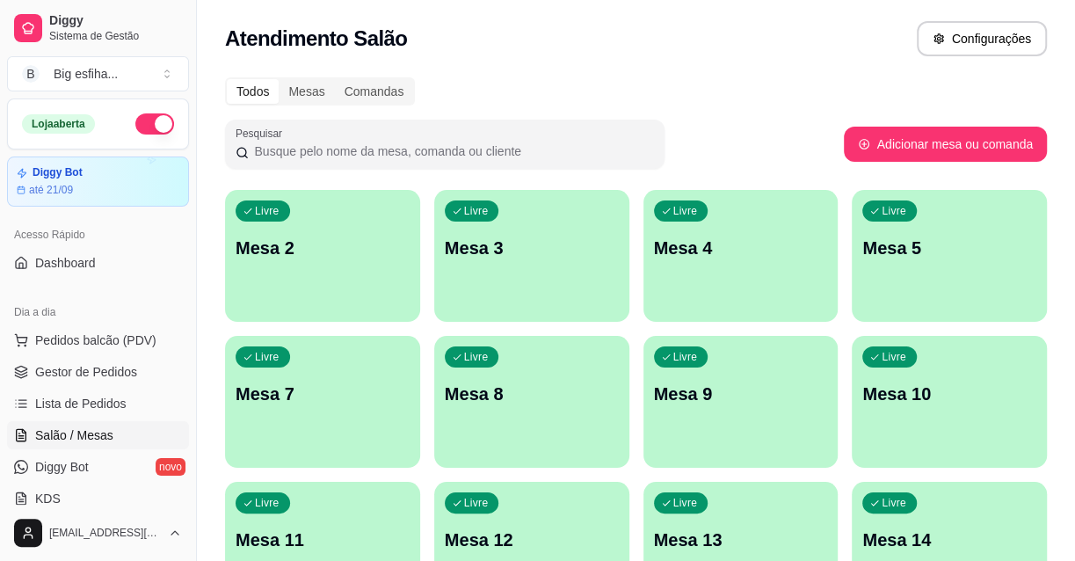
click at [333, 281] on div "Livre Mesa 2" at bounding box center [322, 245] width 195 height 111
click at [307, 278] on div "Livre Mesa 2" at bounding box center [322, 245] width 195 height 111
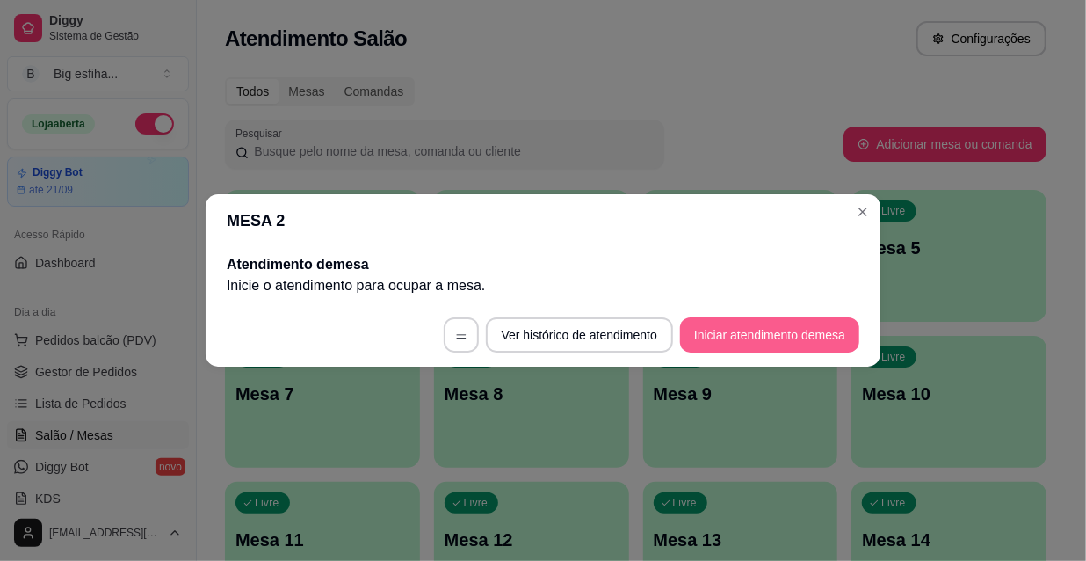
click at [782, 337] on button "Iniciar atendimento de mesa" at bounding box center [769, 334] width 179 height 35
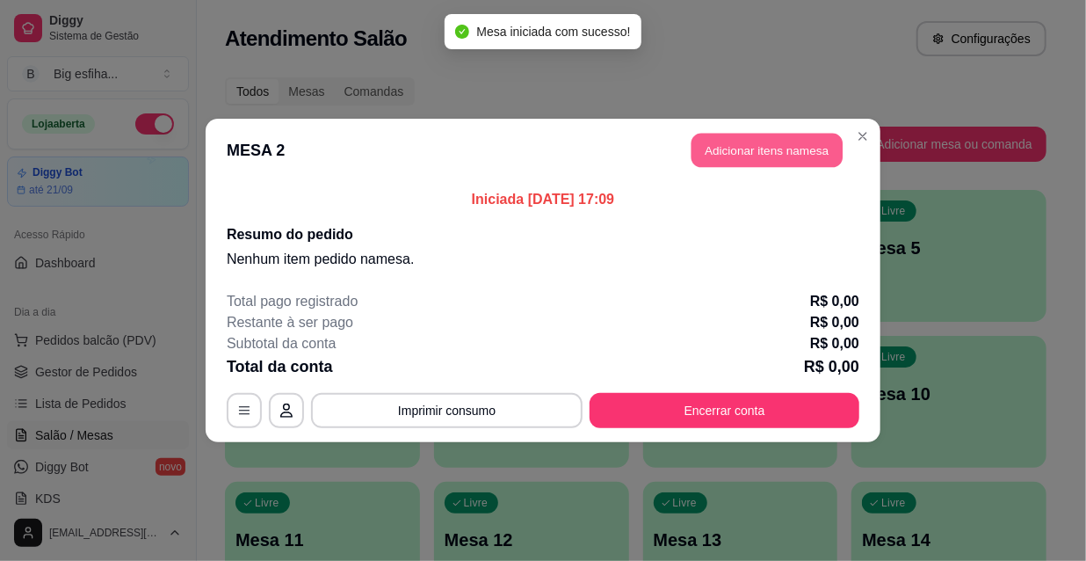
click at [791, 148] on button "Adicionar itens na mesa" at bounding box center [766, 151] width 151 height 34
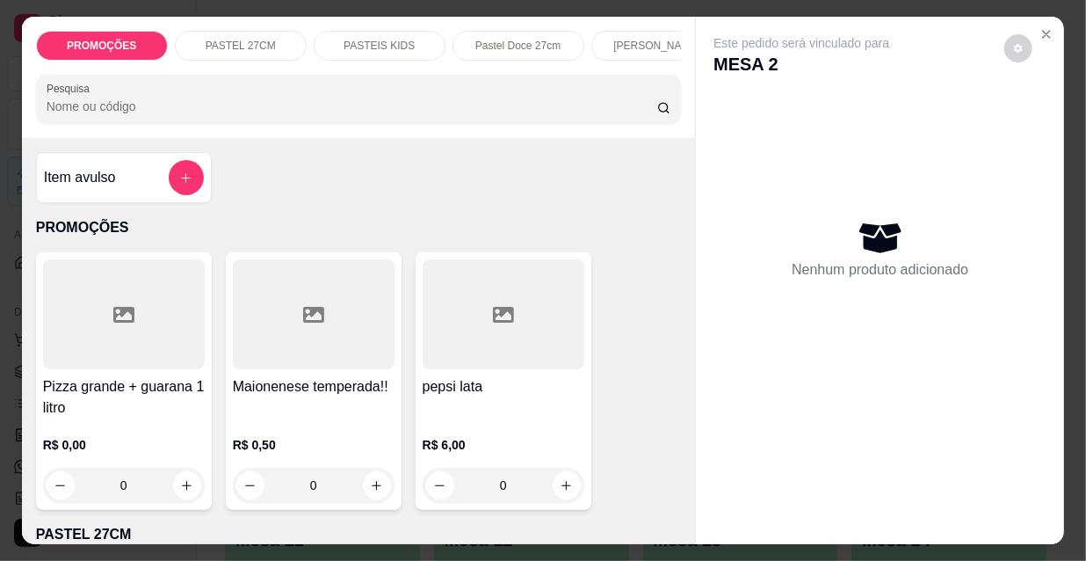
click at [337, 107] on input "Pesquisa" at bounding box center [352, 107] width 611 height 18
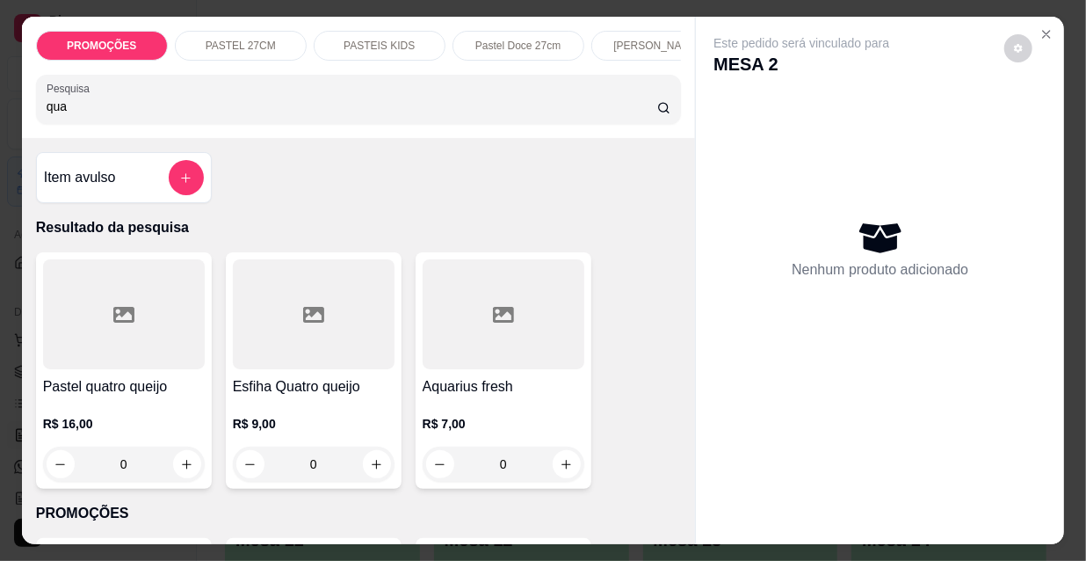
type input "qua"
click at [316, 292] on div at bounding box center [314, 314] width 162 height 110
click at [148, 325] on div at bounding box center [124, 314] width 162 height 110
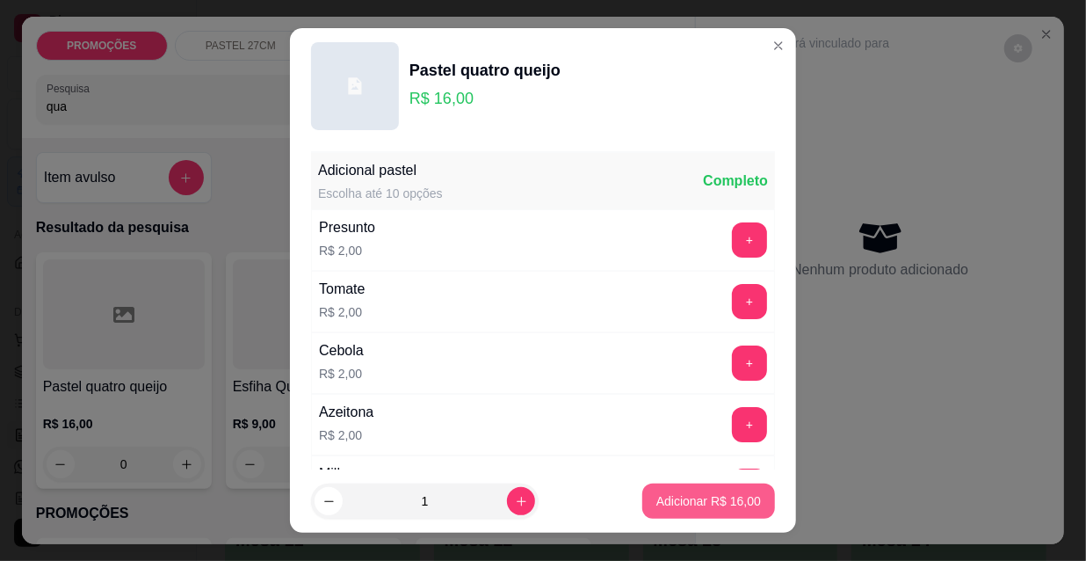
click at [683, 506] on p "Adicionar R$ 16,00" at bounding box center [708, 501] width 105 height 18
type input "1"
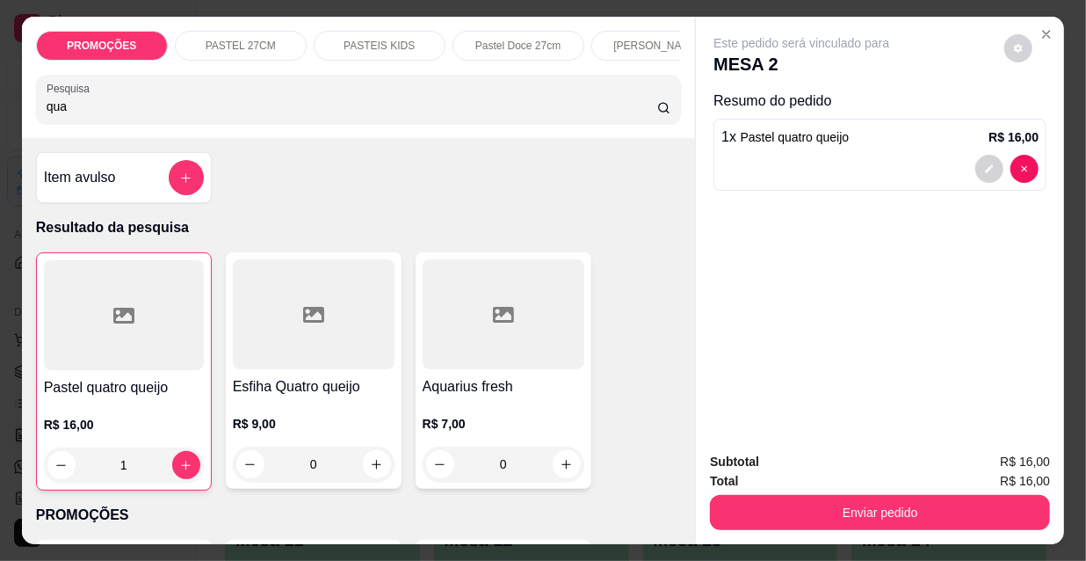
drag, startPoint x: 62, startPoint y: 116, endPoint x: 2, endPoint y: 116, distance: 59.7
click at [2, 116] on div "PROMOÇÕES PASTEL 27CM PASTEIS KIDS Pastel Doce 27cm Esfihas Salgadas Esfihas do…" at bounding box center [543, 280] width 1086 height 561
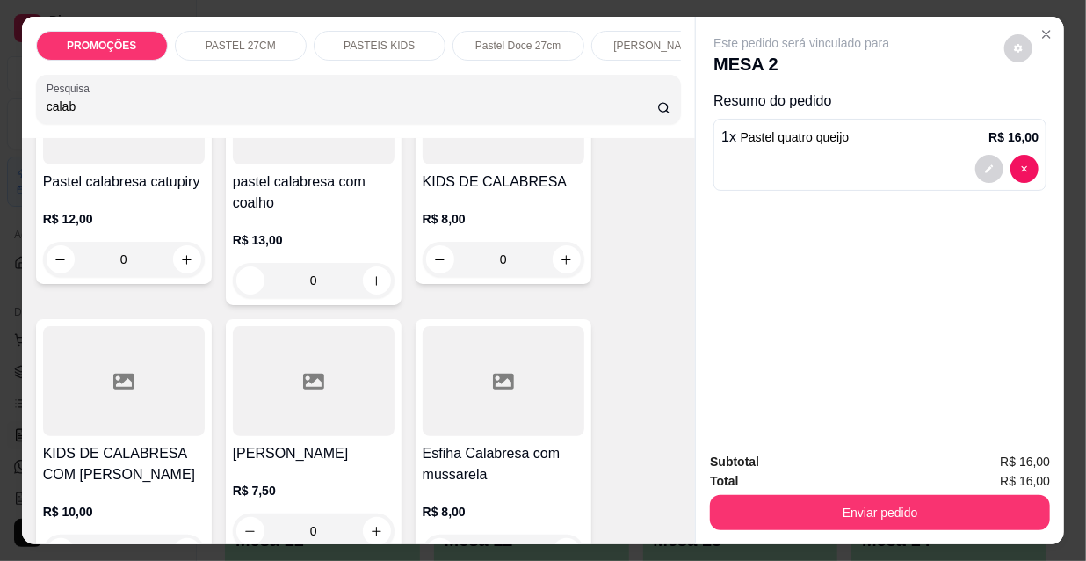
scroll to position [479, 0]
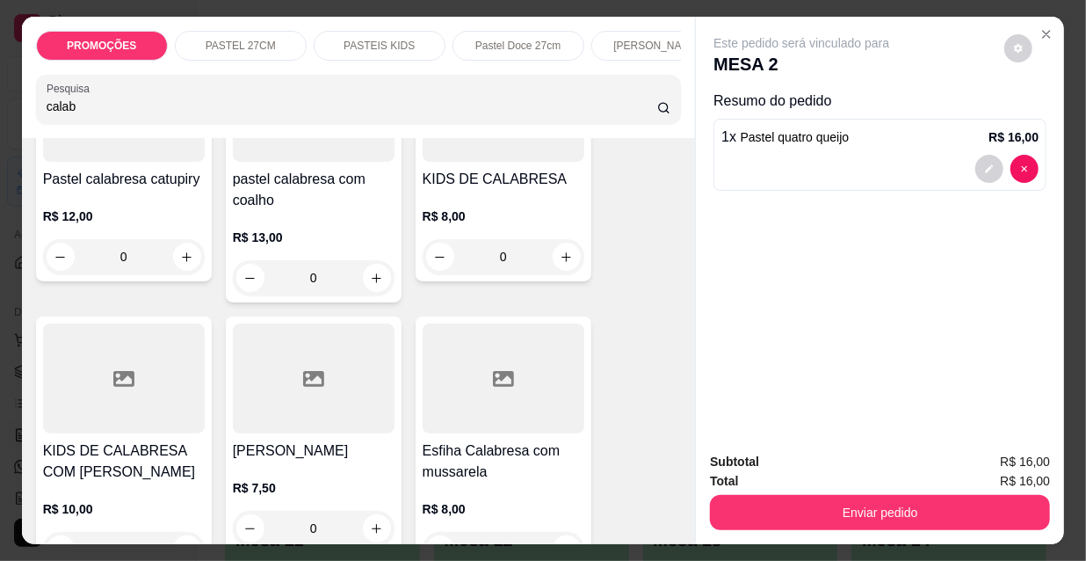
type input "calab"
click at [283, 430] on div at bounding box center [314, 378] width 162 height 110
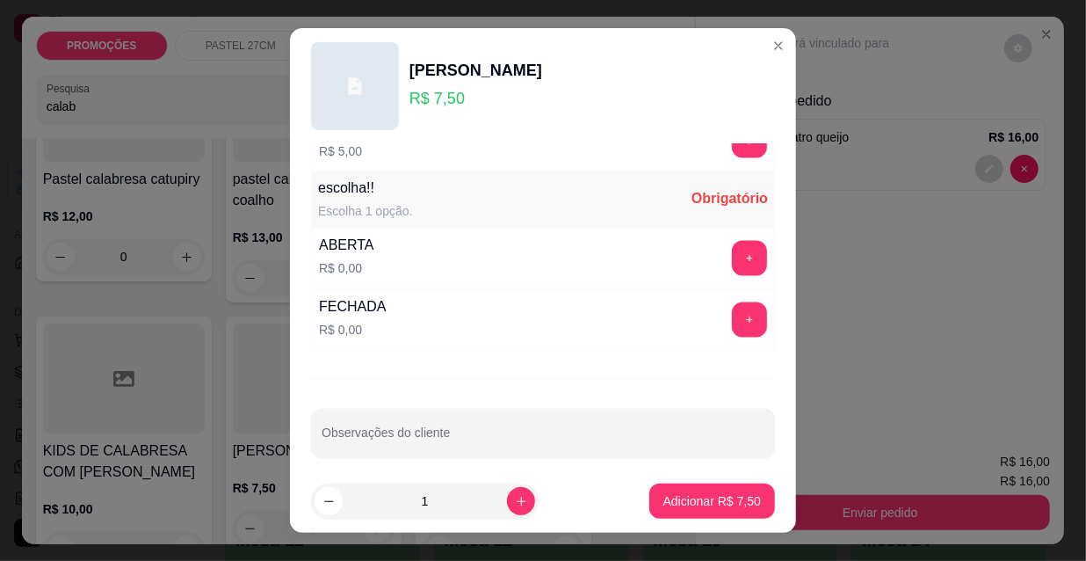
scroll to position [1459, 0]
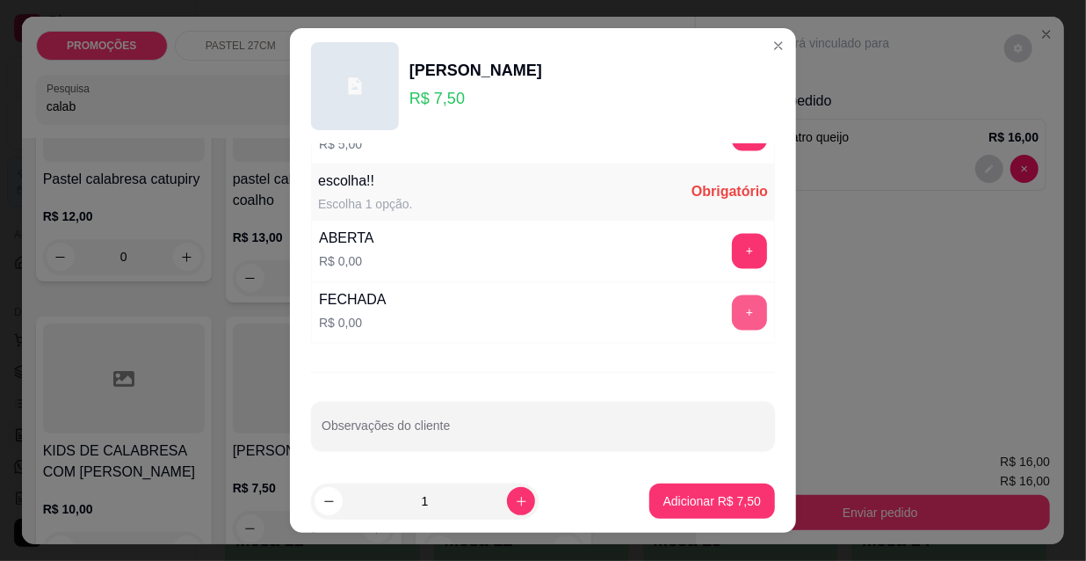
click at [732, 309] on button "+" at bounding box center [749, 312] width 35 height 35
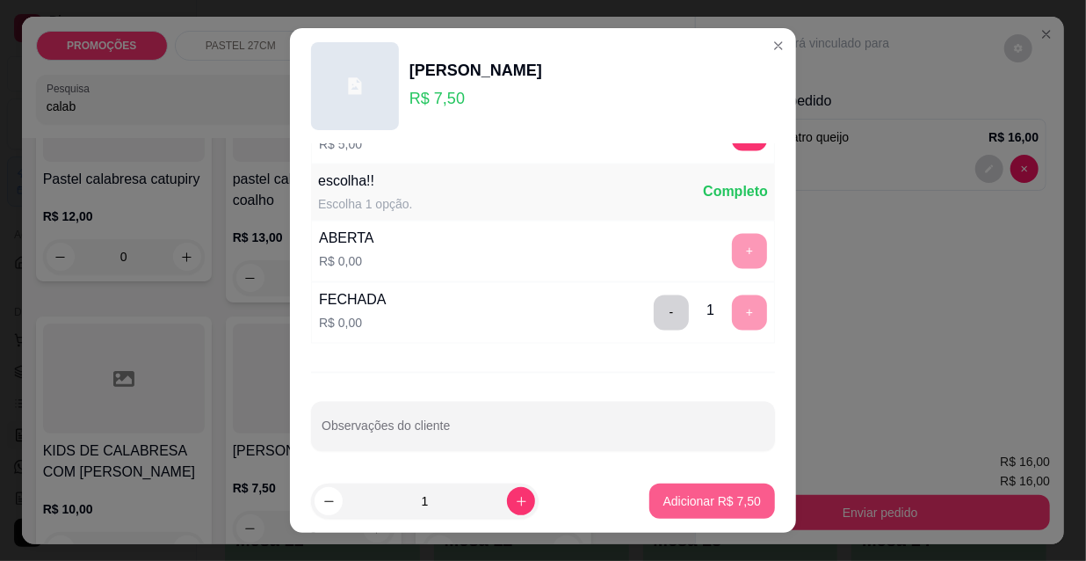
click at [721, 502] on p "Adicionar R$ 7,50" at bounding box center [712, 501] width 98 height 18
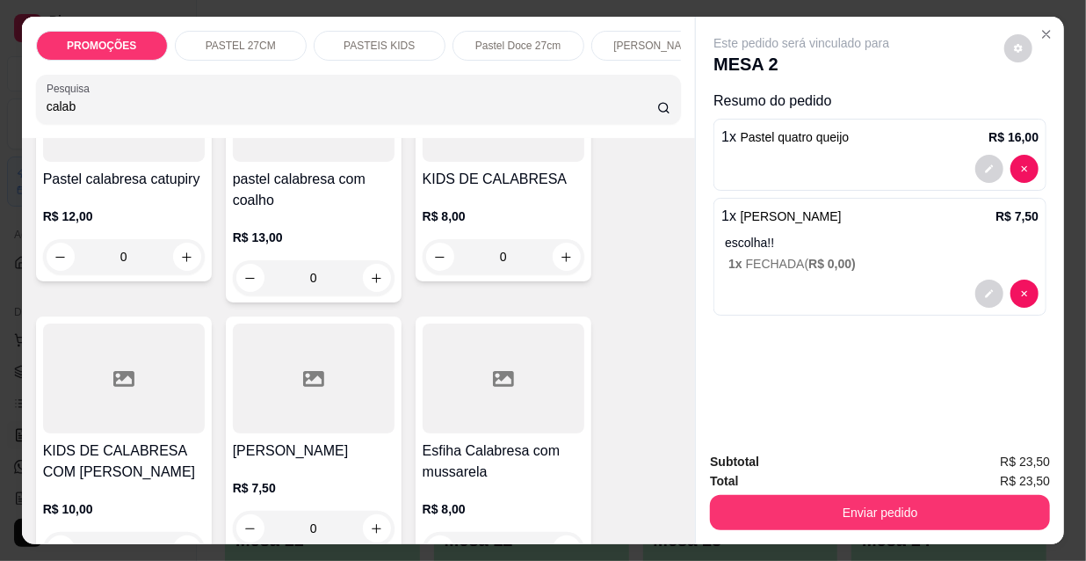
drag, startPoint x: 9, startPoint y: 105, endPoint x: 0, endPoint y: 101, distance: 9.5
click at [0, 101] on div "PROMOÇÕES PASTEL 27CM PASTEIS KIDS Pastel Doce 27cm Esfihas Salgadas Esfihas do…" at bounding box center [543, 280] width 1086 height 561
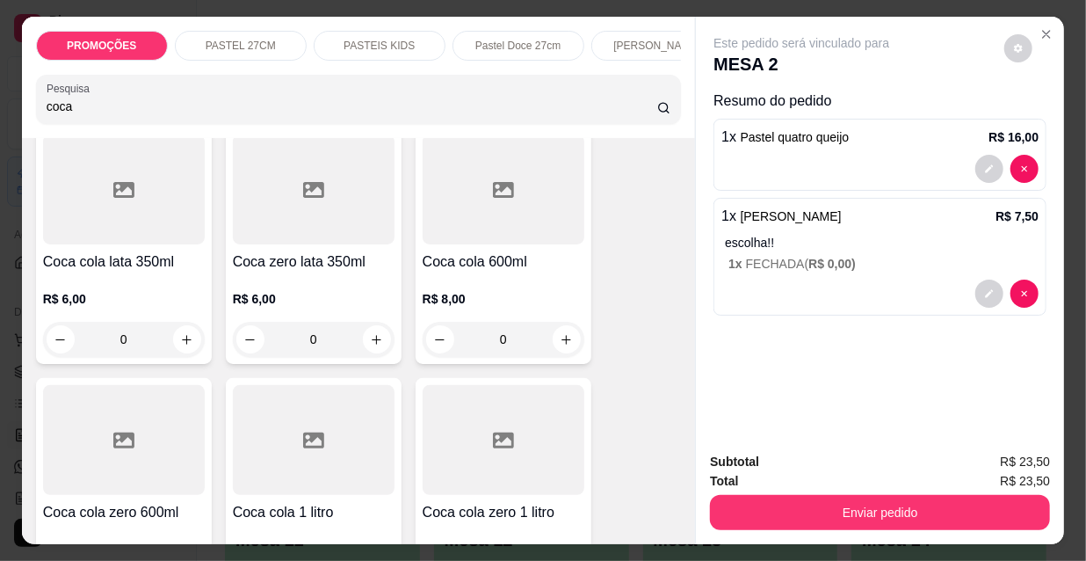
scroll to position [239, 0]
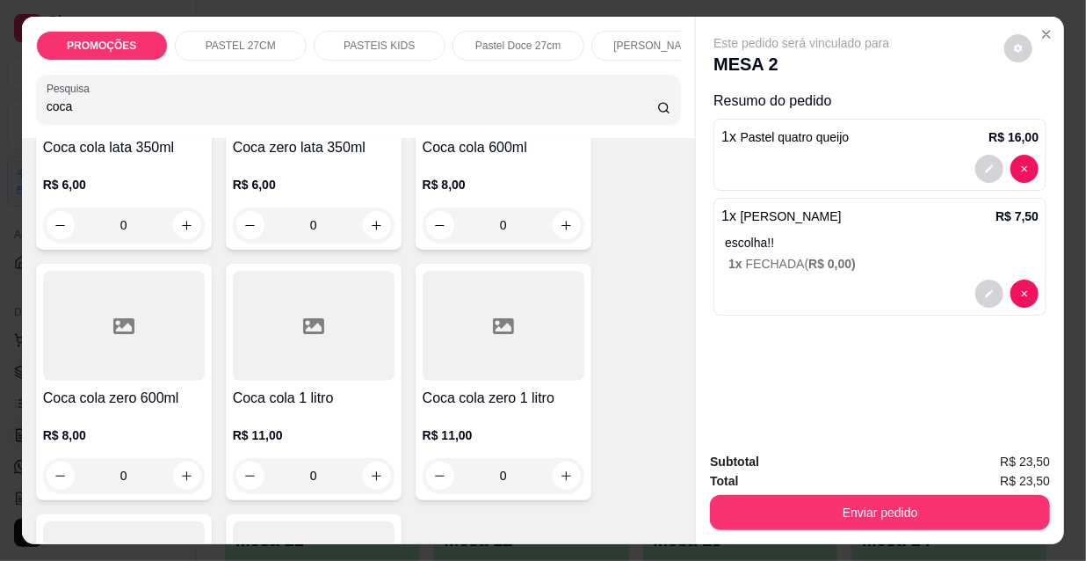
type input "coca"
click at [95, 366] on div at bounding box center [124, 326] width 162 height 110
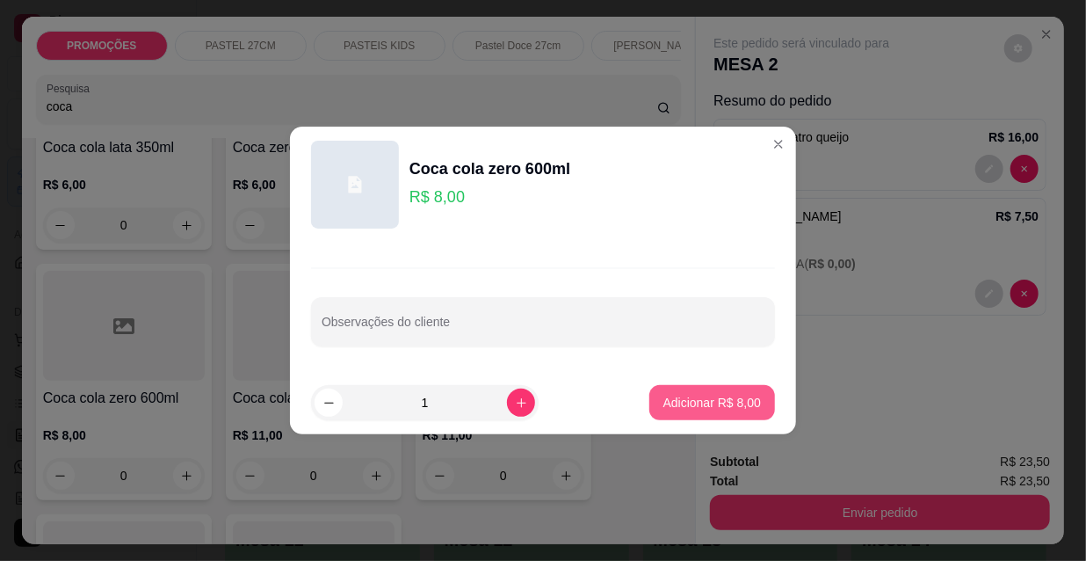
click at [696, 403] on p "Adicionar R$ 8,00" at bounding box center [712, 403] width 98 height 18
type input "1"
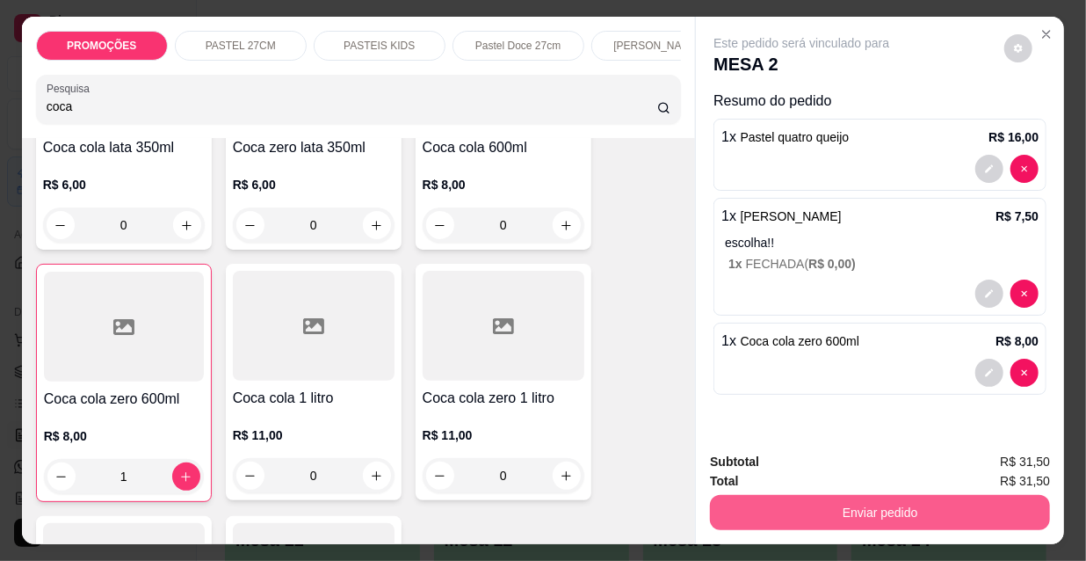
click at [810, 501] on button "Enviar pedido" at bounding box center [880, 512] width 340 height 35
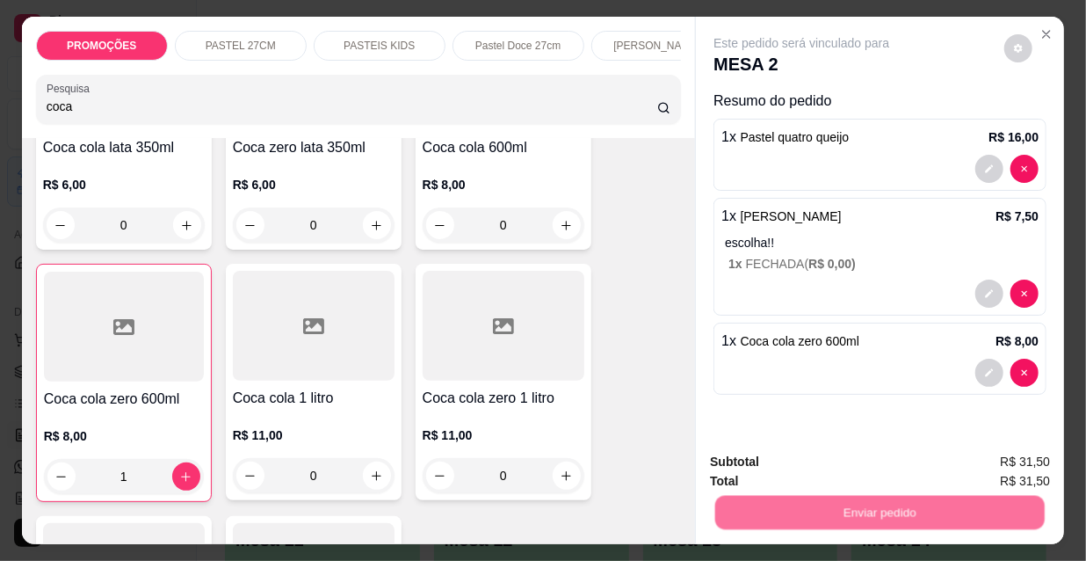
click at [799, 451] on button "Não registrar e enviar pedido" at bounding box center [823, 462] width 183 height 33
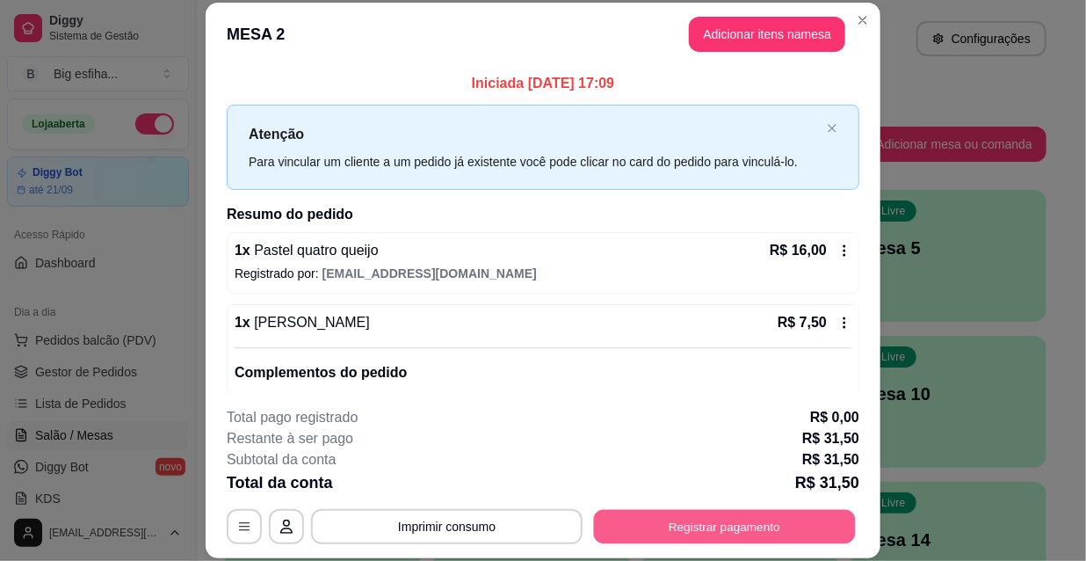
click at [763, 519] on button "Registrar pagamento" at bounding box center [725, 526] width 262 height 34
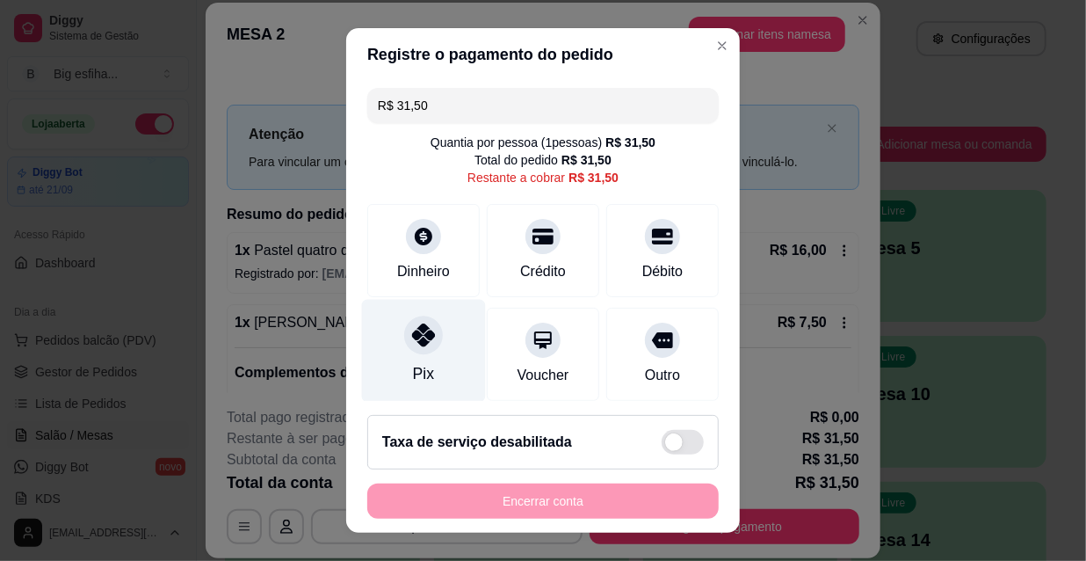
click at [424, 352] on div "Pix" at bounding box center [424, 351] width 124 height 103
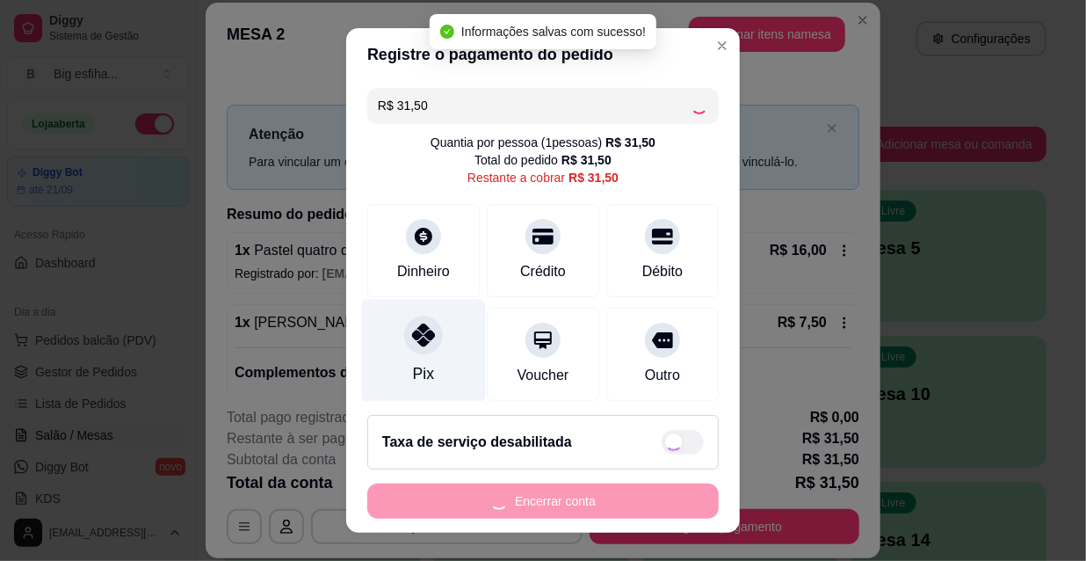
type input "R$ 0,00"
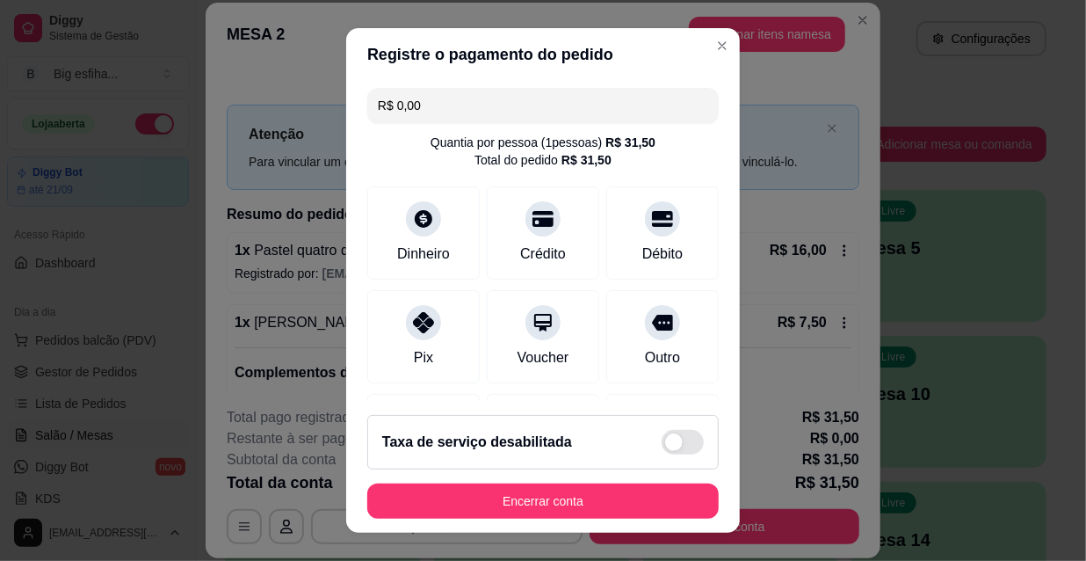
click at [589, 518] on footer "Taxa de serviço desabilitada Encerrar conta" at bounding box center [543, 467] width 394 height 132
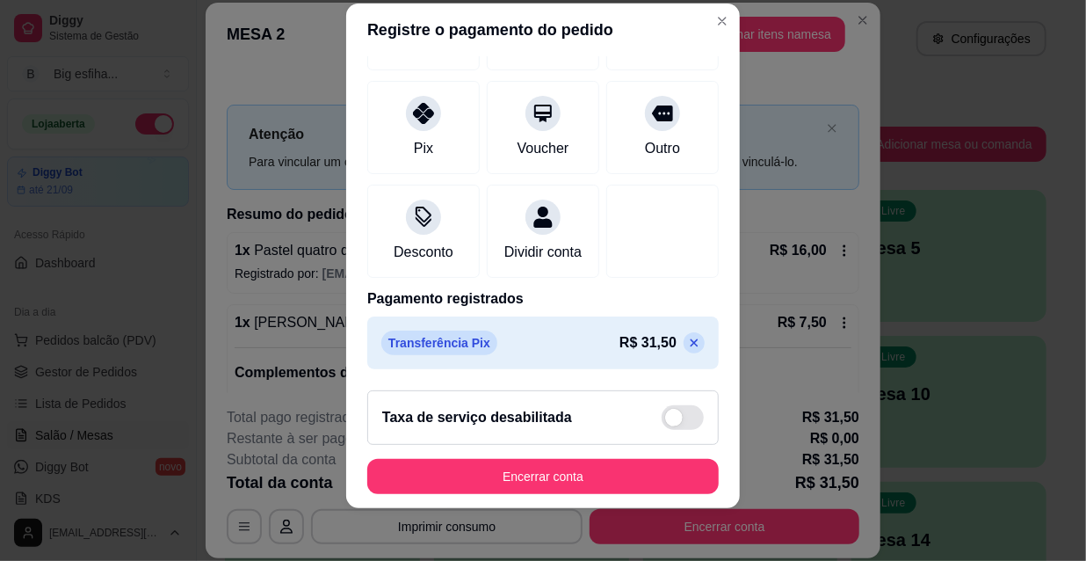
scroll to position [27, 0]
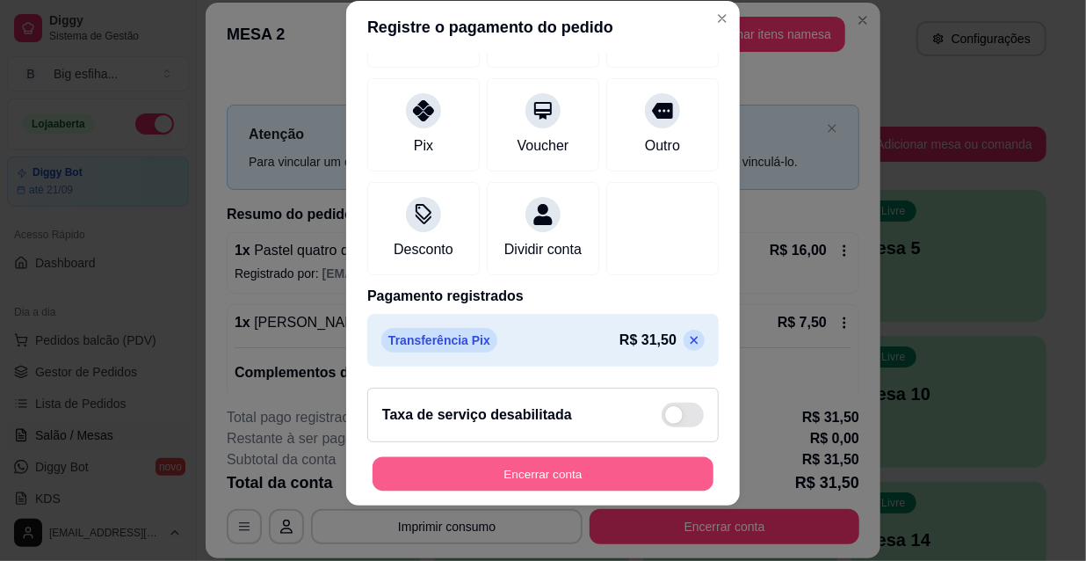
click at [539, 470] on button "Encerrar conta" at bounding box center [543, 474] width 341 height 34
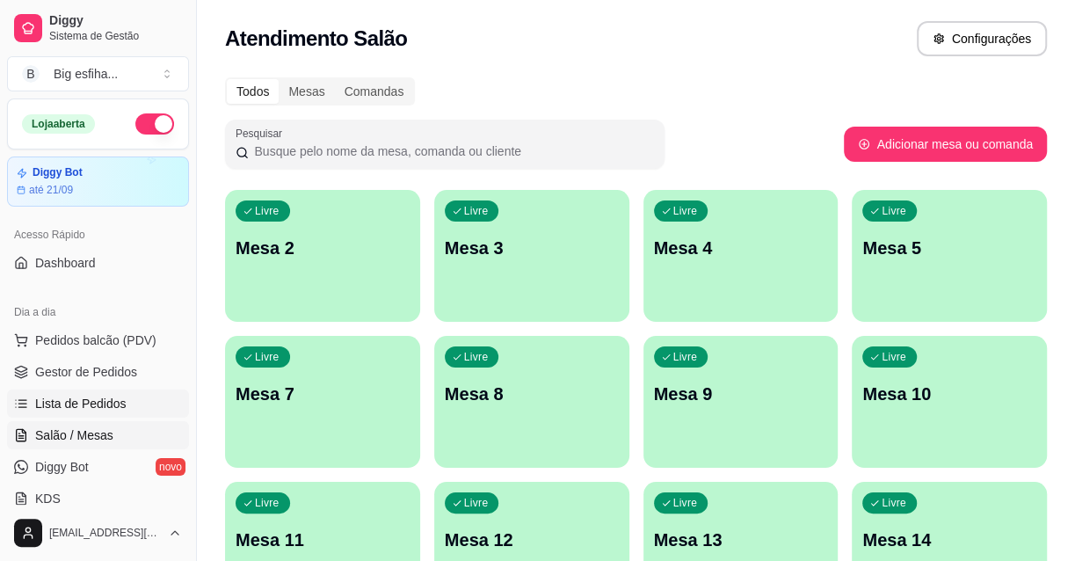
click at [129, 403] on link "Lista de Pedidos" at bounding box center [98, 403] width 182 height 28
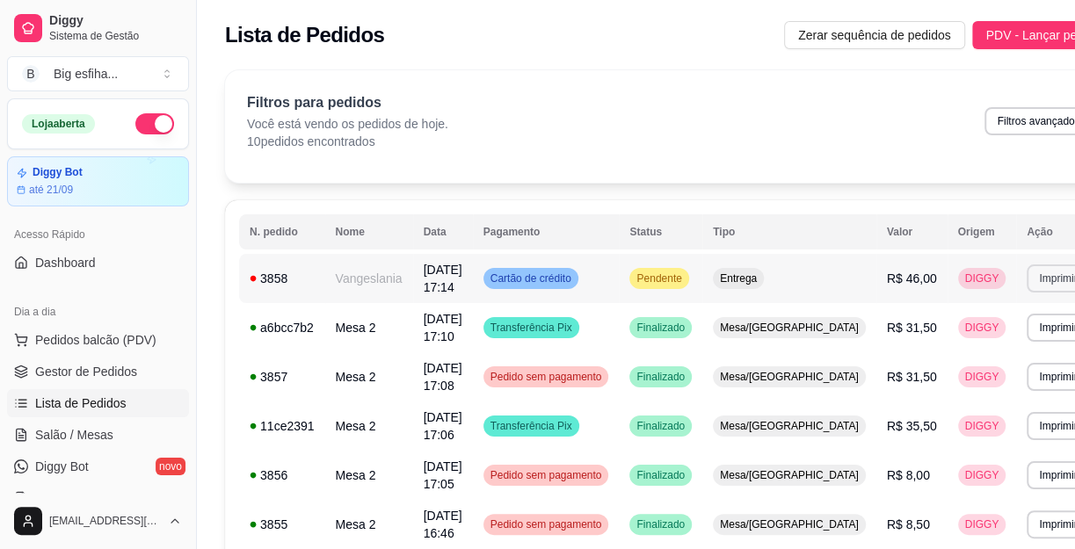
click at [1026, 272] on button "Imprimir" at bounding box center [1057, 278] width 62 height 28
click at [923, 336] on button "IMPRESSORA" at bounding box center [959, 340] width 127 height 28
click at [102, 424] on link "Salão / Mesas" at bounding box center [98, 435] width 182 height 28
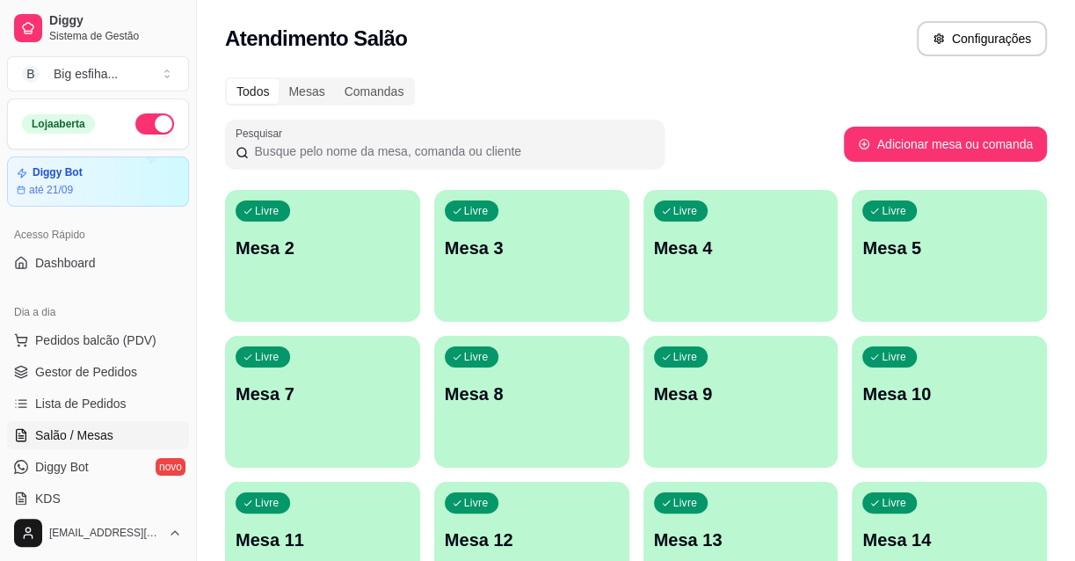
click at [264, 283] on div "Livre Mesa 2" at bounding box center [322, 245] width 195 height 111
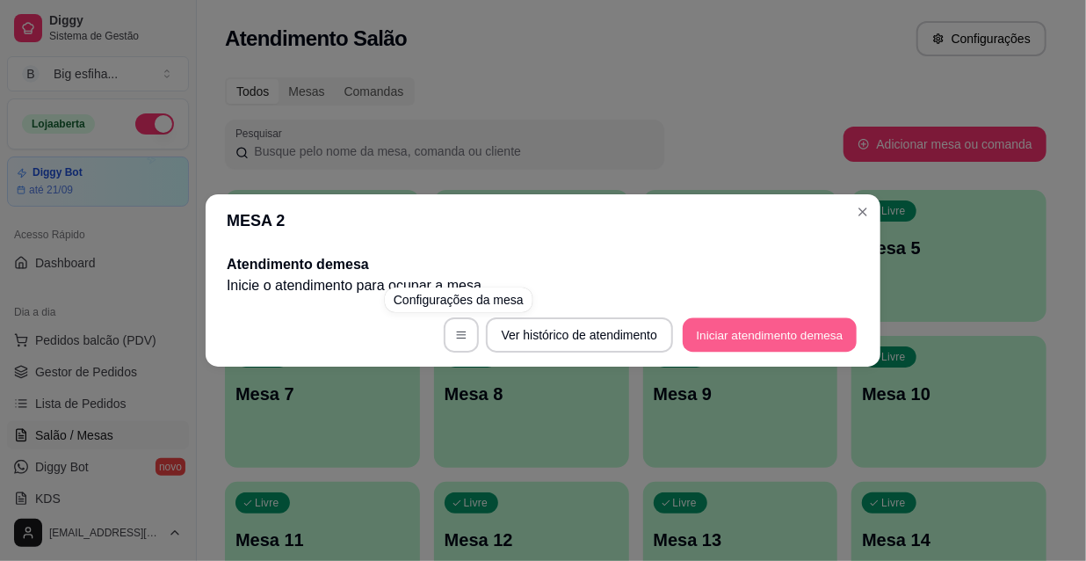
click at [717, 332] on button "Iniciar atendimento de mesa" at bounding box center [770, 335] width 174 height 34
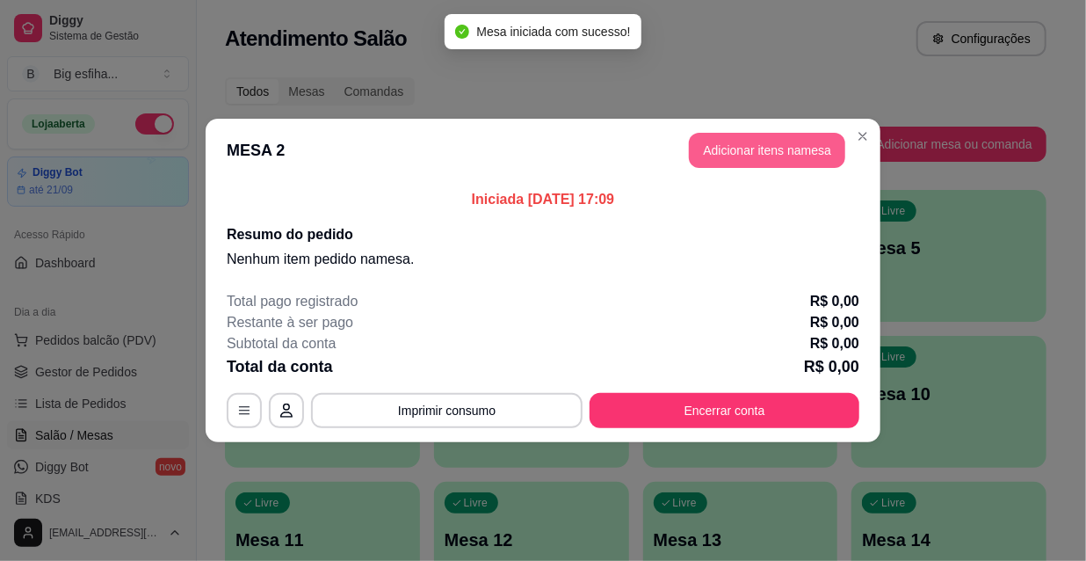
click at [776, 150] on button "Adicionar itens na mesa" at bounding box center [767, 150] width 156 height 35
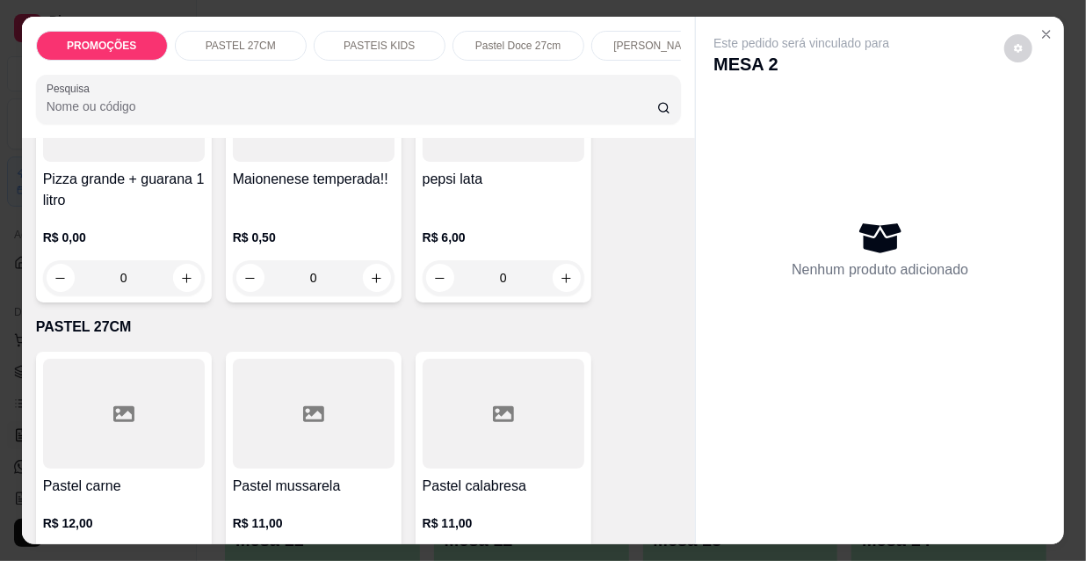
scroll to position [239, 0]
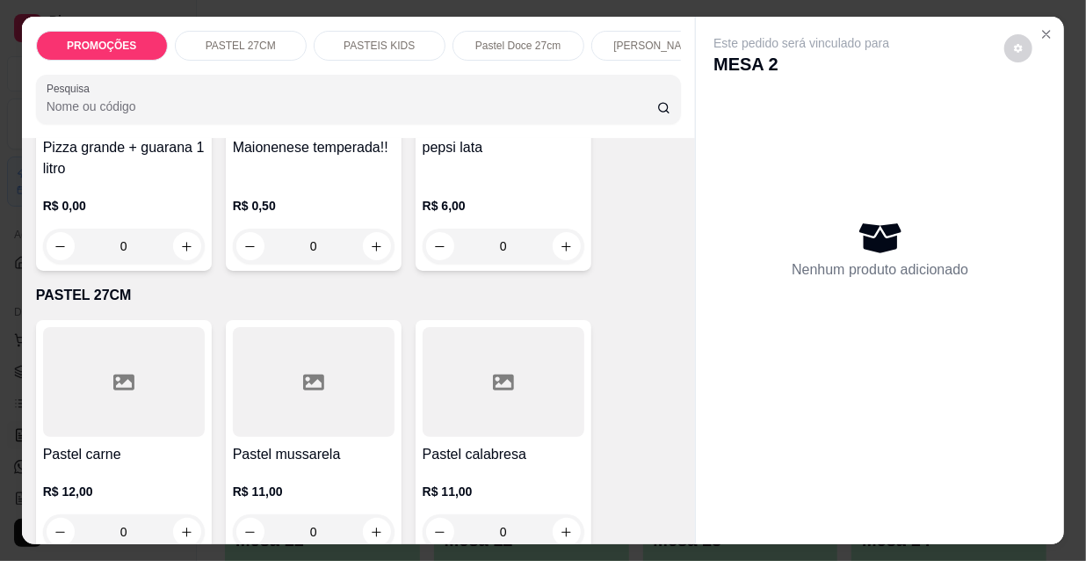
click at [126, 390] on icon at bounding box center [123, 382] width 21 height 16
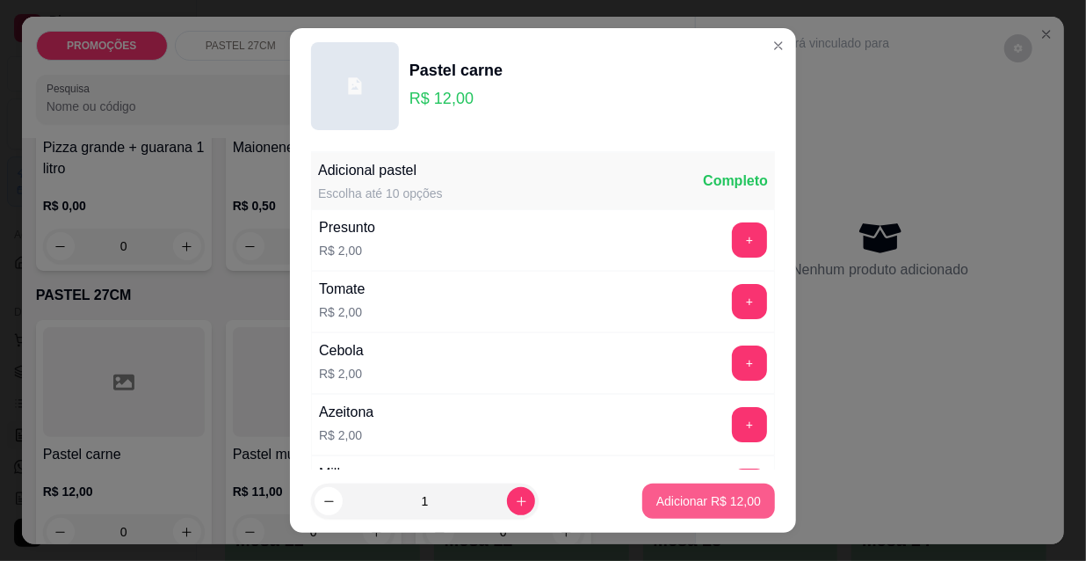
click at [682, 498] on p "Adicionar R$ 12,00" at bounding box center [708, 501] width 105 height 18
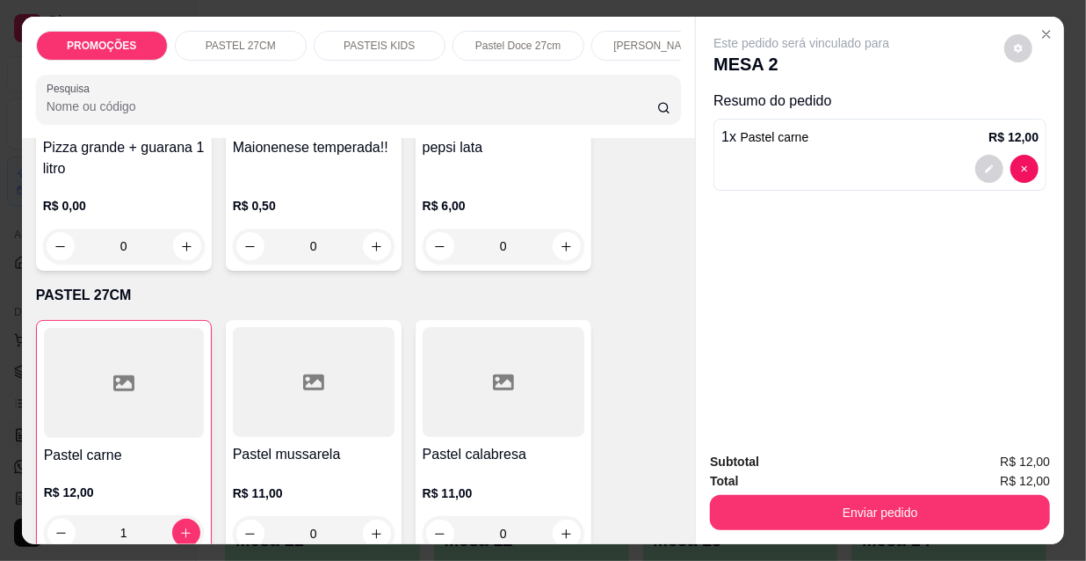
type input "1"
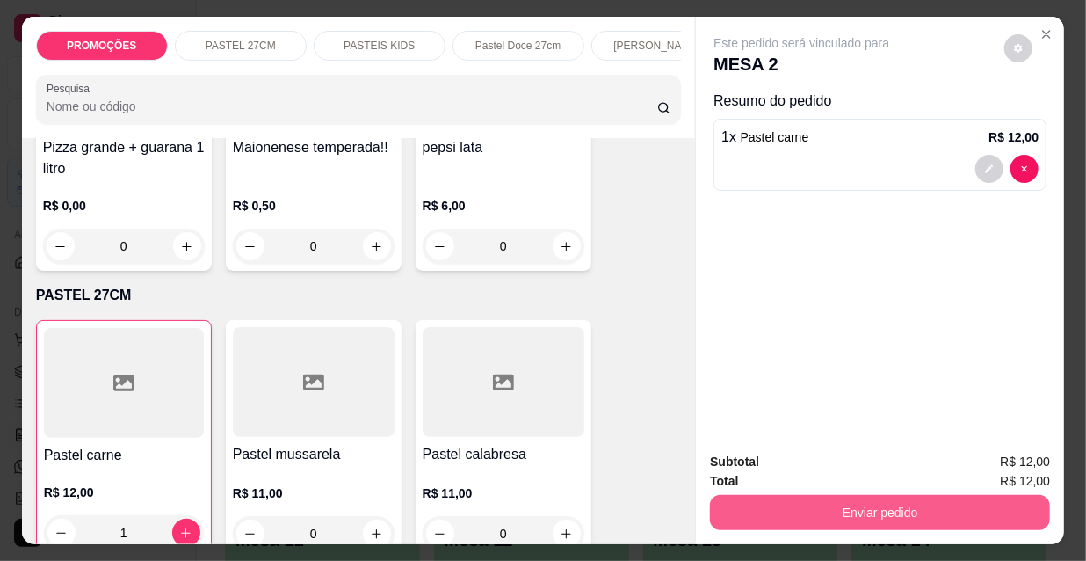
click at [783, 501] on button "Enviar pedido" at bounding box center [880, 512] width 340 height 35
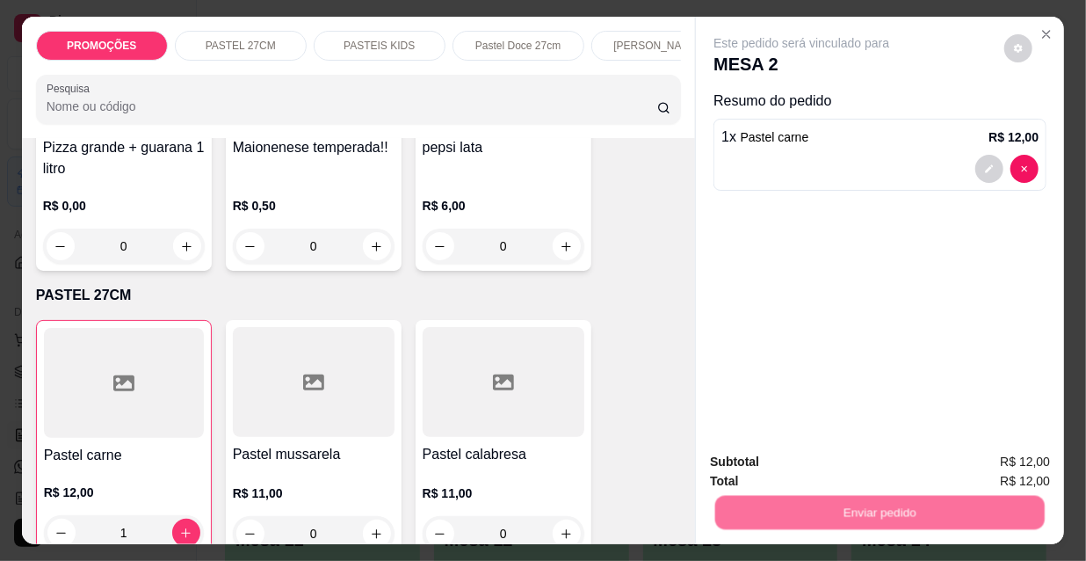
click at [781, 466] on button "Não registrar e enviar pedido" at bounding box center [823, 462] width 177 height 33
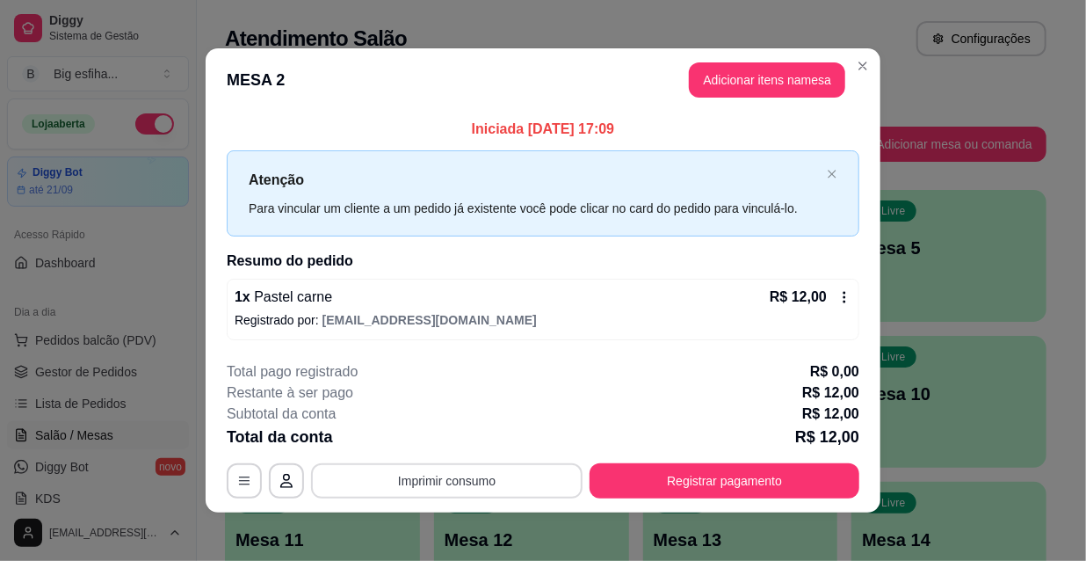
click at [495, 481] on button "Imprimir consumo" at bounding box center [447, 480] width 272 height 35
click at [457, 439] on button "IMPRESSORA" at bounding box center [446, 439] width 127 height 28
click at [758, 79] on button "Adicionar itens na mesa" at bounding box center [767, 79] width 156 height 35
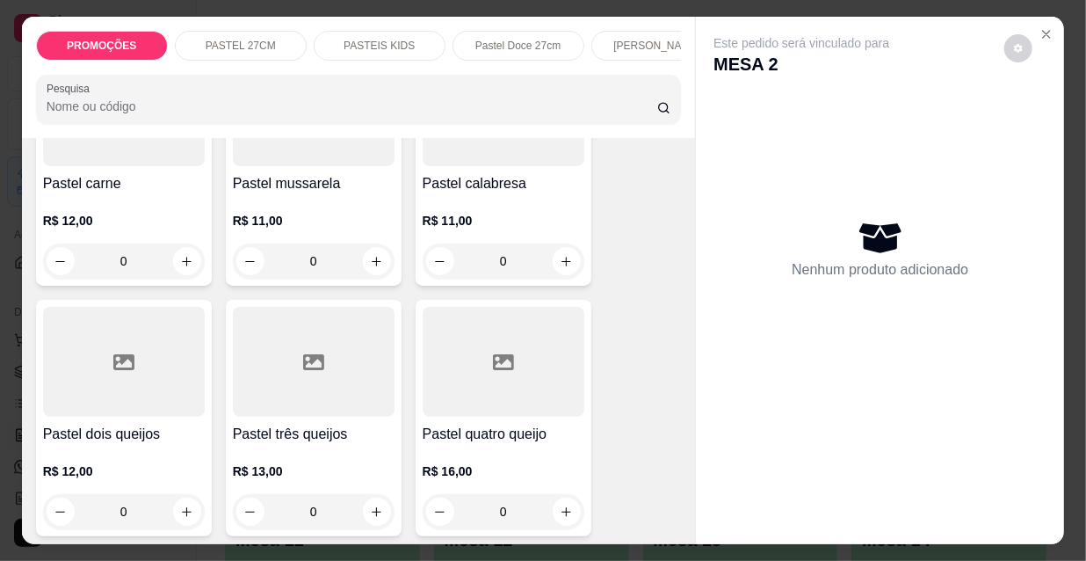
scroll to position [559, 0]
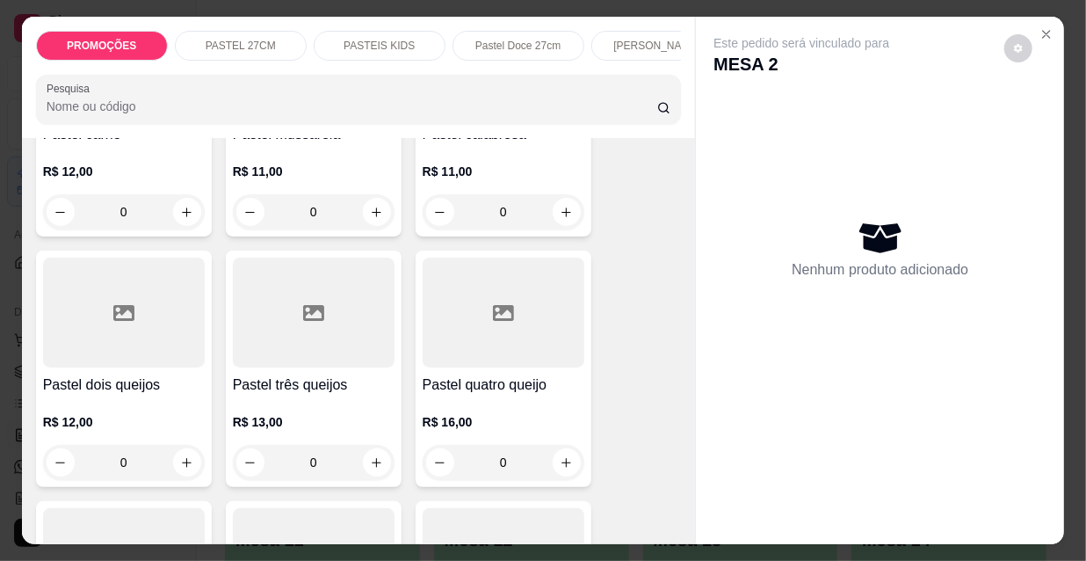
click at [327, 388] on h4 "Pastel três queijos" at bounding box center [314, 384] width 162 height 21
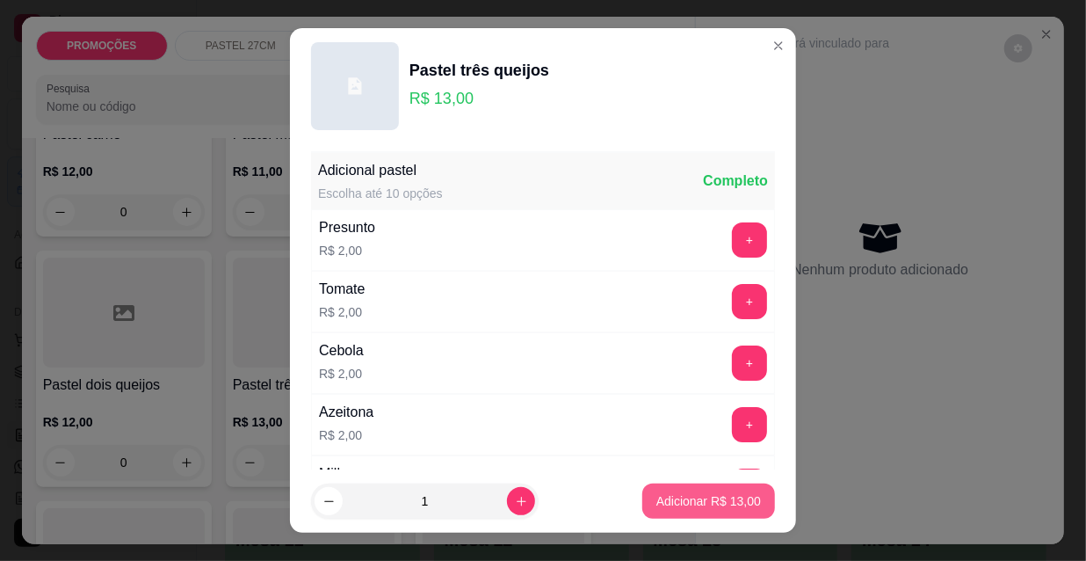
click at [725, 497] on p "Adicionar R$ 13,00" at bounding box center [708, 501] width 105 height 18
type input "1"
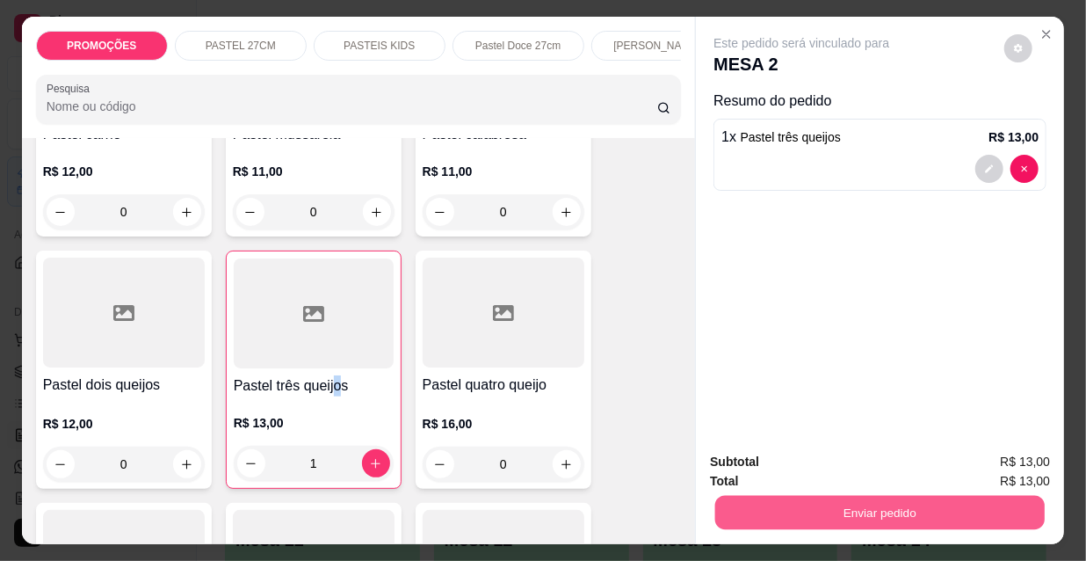
click at [817, 496] on button "Enviar pedido" at bounding box center [879, 512] width 329 height 34
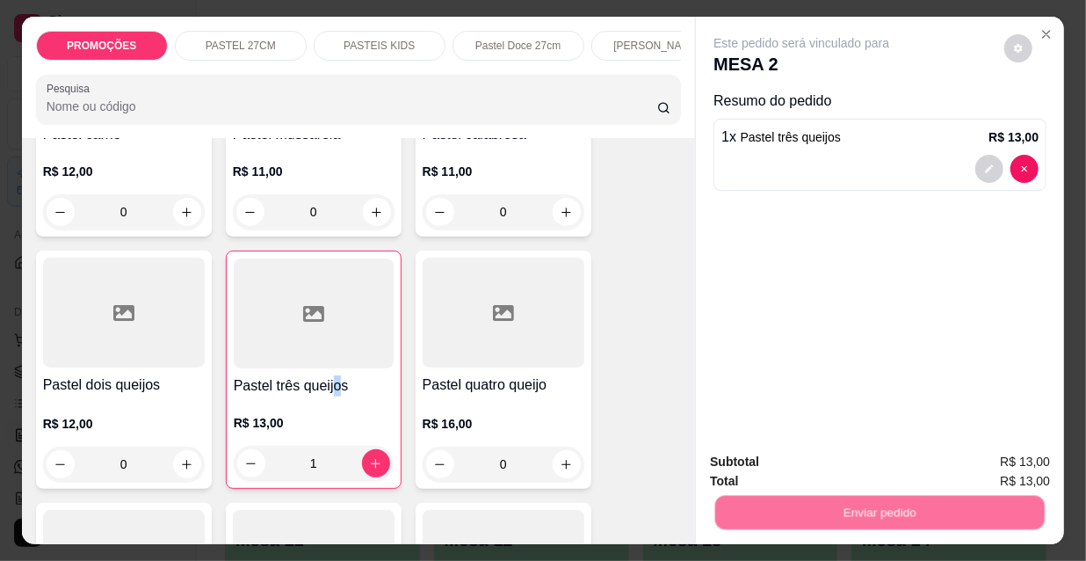
click at [816, 463] on button "Não registrar e enviar pedido" at bounding box center [823, 462] width 177 height 33
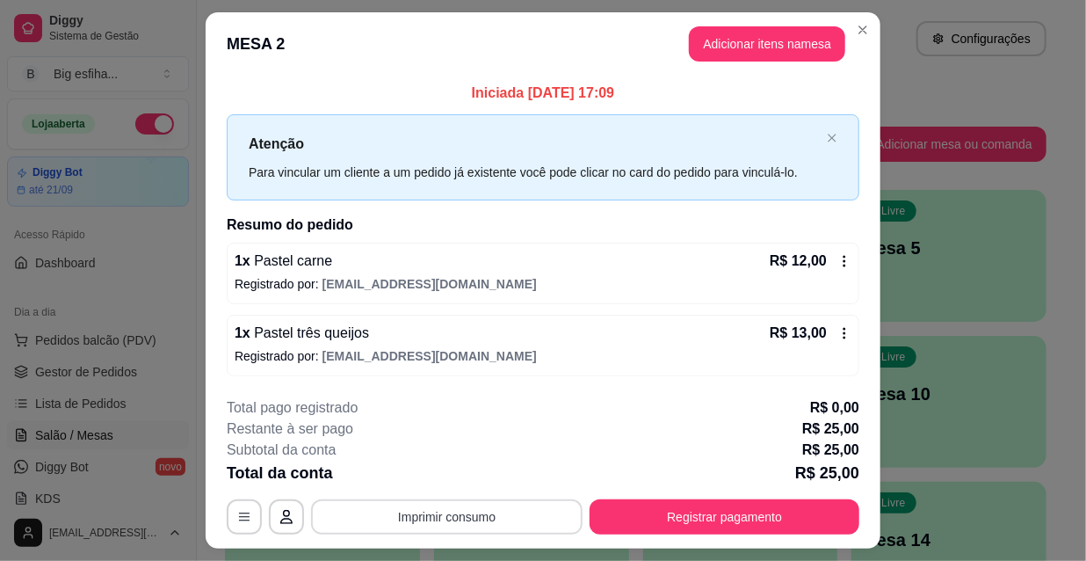
click at [499, 507] on button "Imprimir consumo" at bounding box center [447, 516] width 272 height 35
click at [463, 466] on button "IMPRESSORA" at bounding box center [446, 474] width 123 height 27
